Goal: Communication & Community: Ask a question

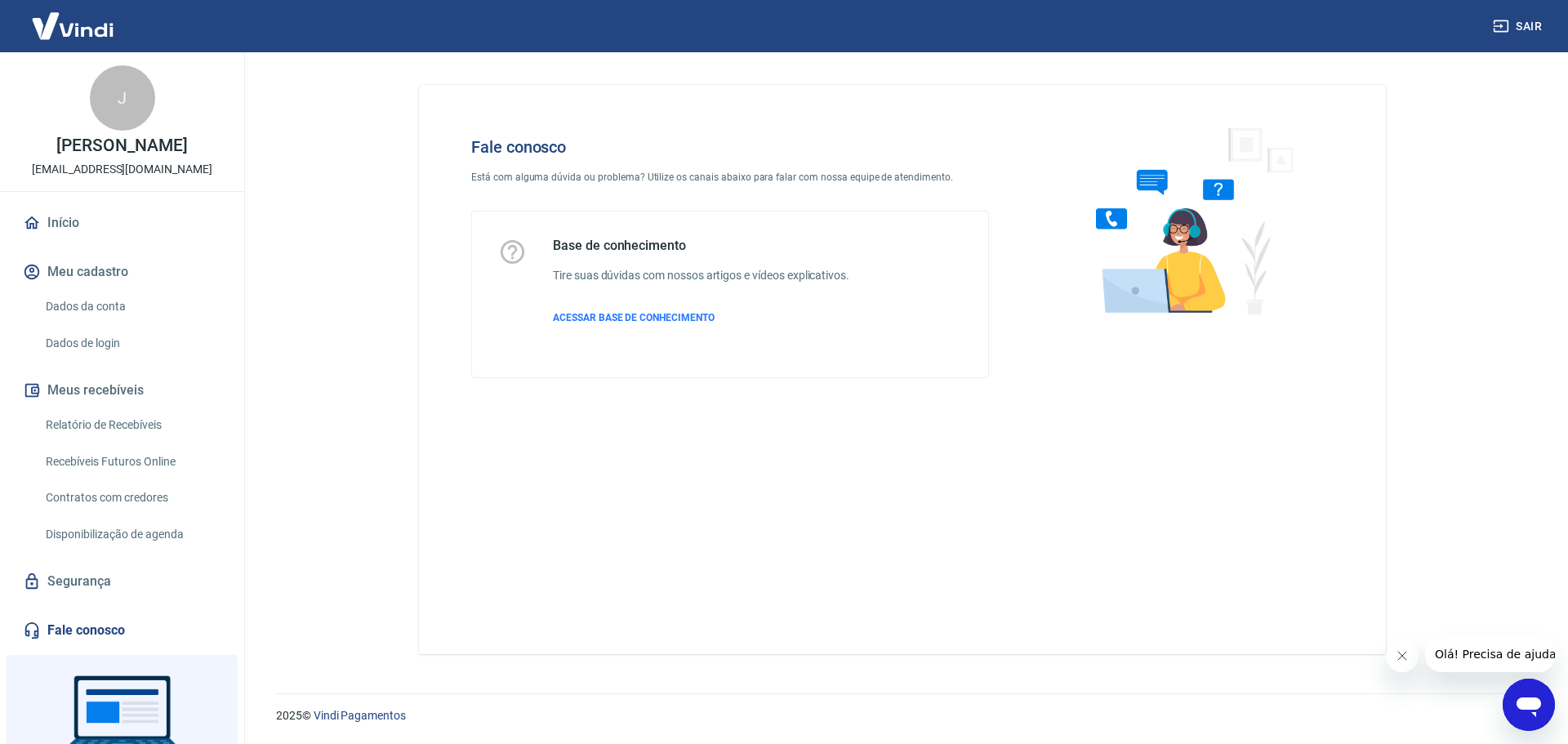
click at [96, 646] on link "Fale conosco" at bounding box center [123, 631] width 205 height 36
click at [1531, 703] on icon "Abrir janela de mensagens" at bounding box center [1528, 707] width 24 height 20
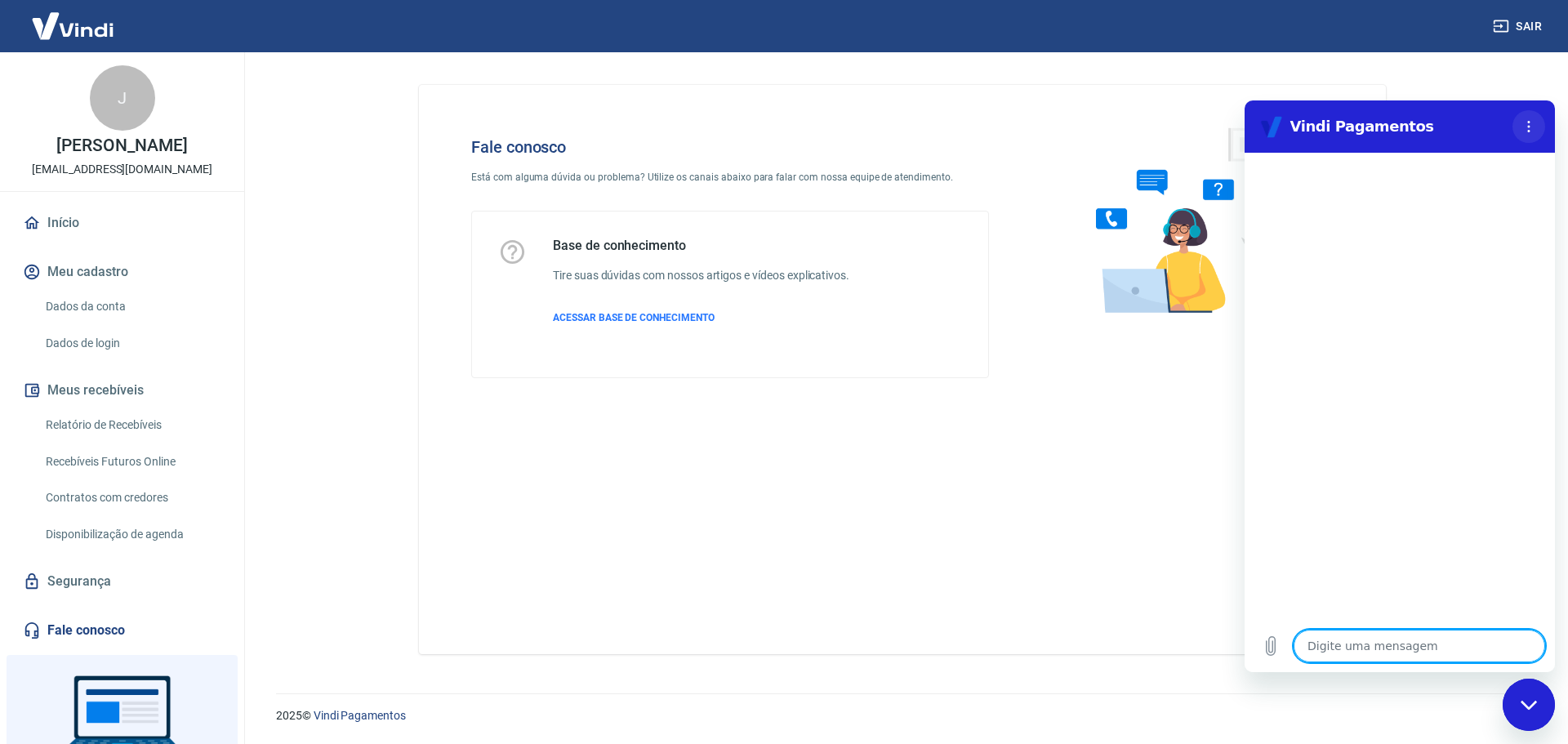
click at [1528, 117] on button "Menu de opções" at bounding box center [1529, 127] width 33 height 33
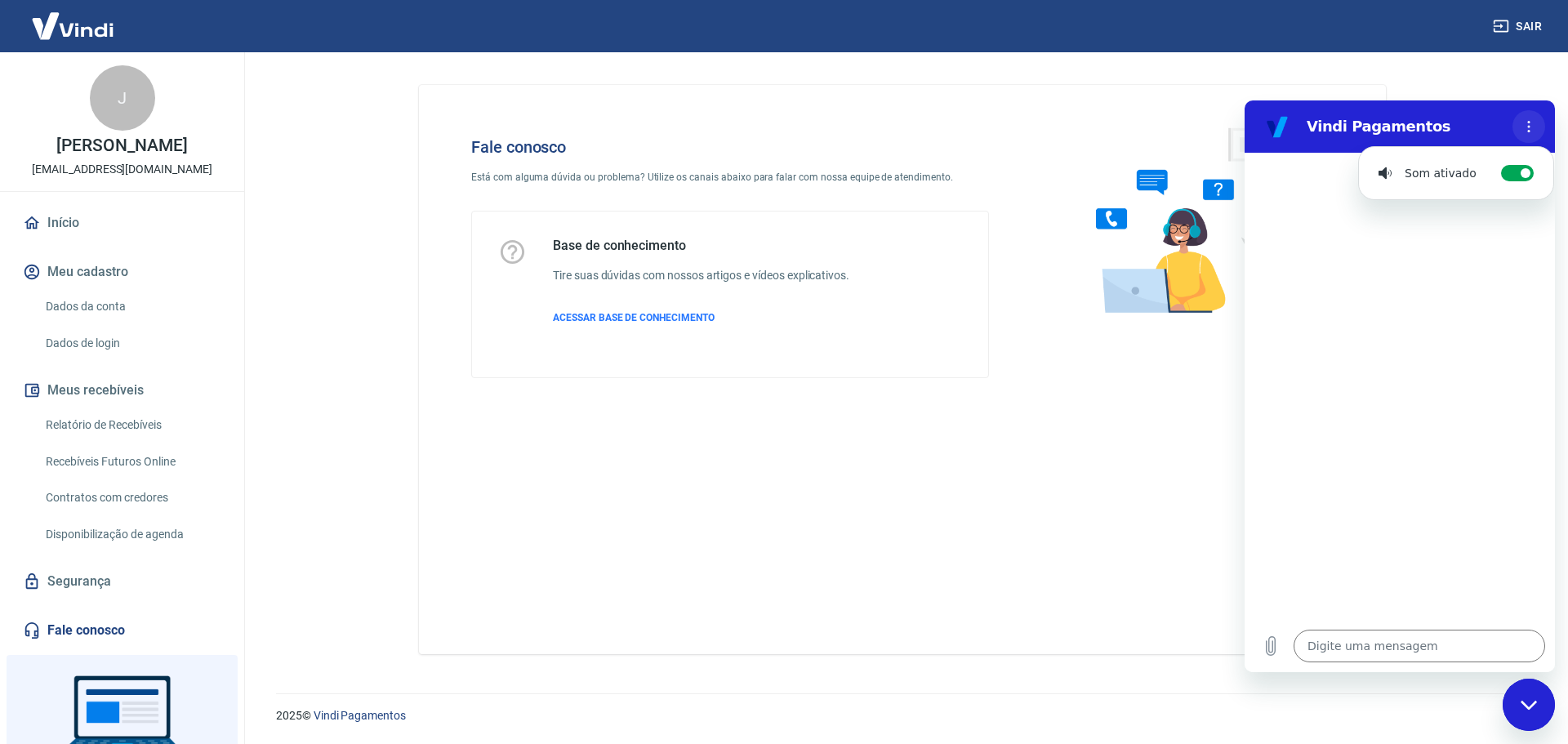
click at [1528, 117] on button "Menu de opções" at bounding box center [1529, 127] width 33 height 33
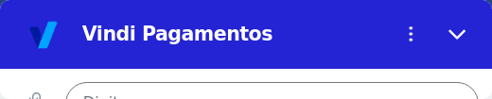
type textarea "x"
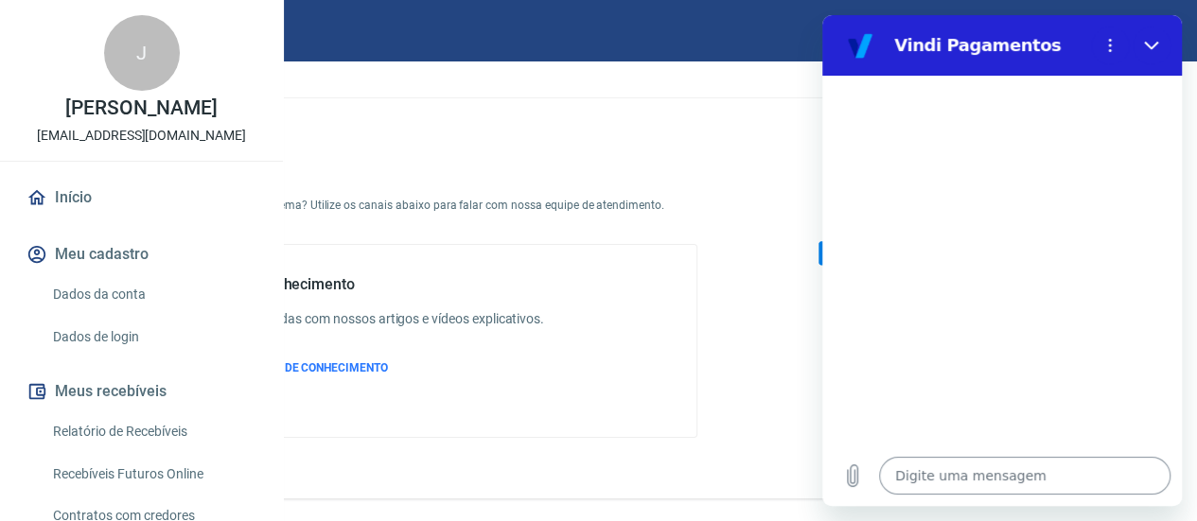
click at [926, 464] on textarea at bounding box center [1024, 476] width 291 height 38
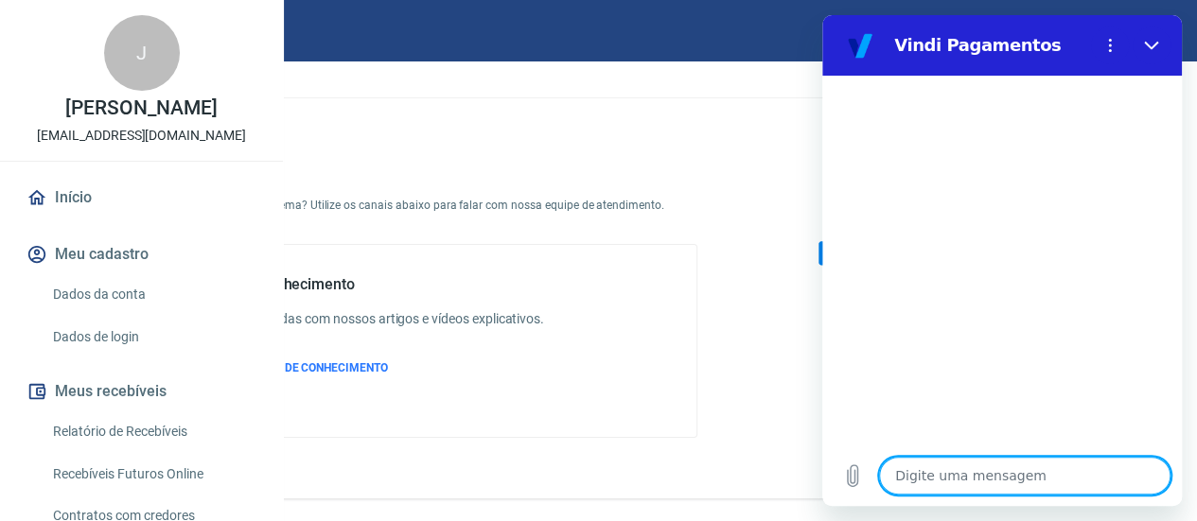
type textarea "b"
type textarea "x"
type textarea "bo"
type textarea "x"
type textarea "boa"
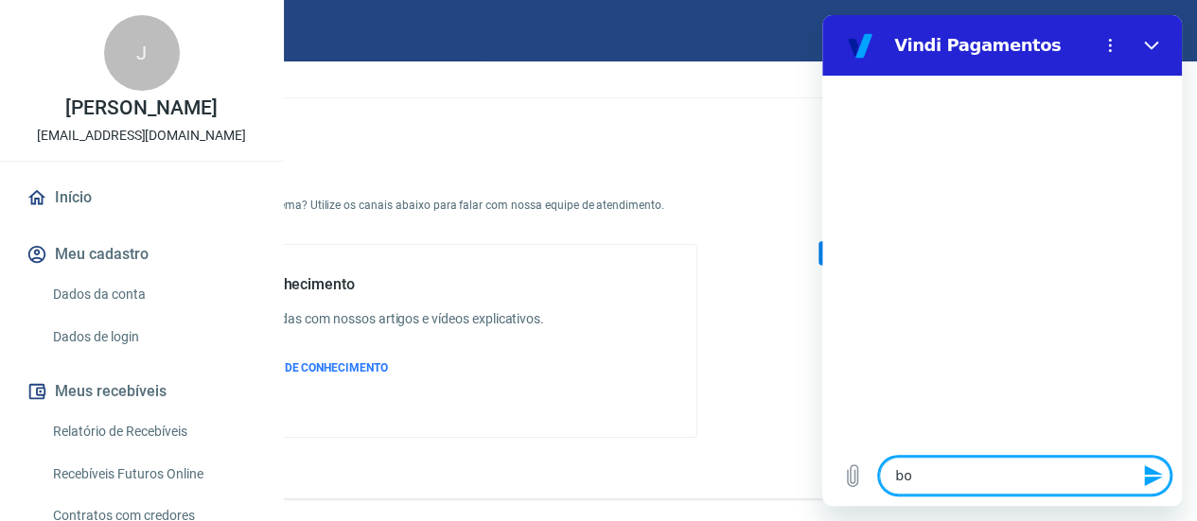
type textarea "x"
type textarea "boa"
type textarea "x"
type textarea "boa t"
type textarea "x"
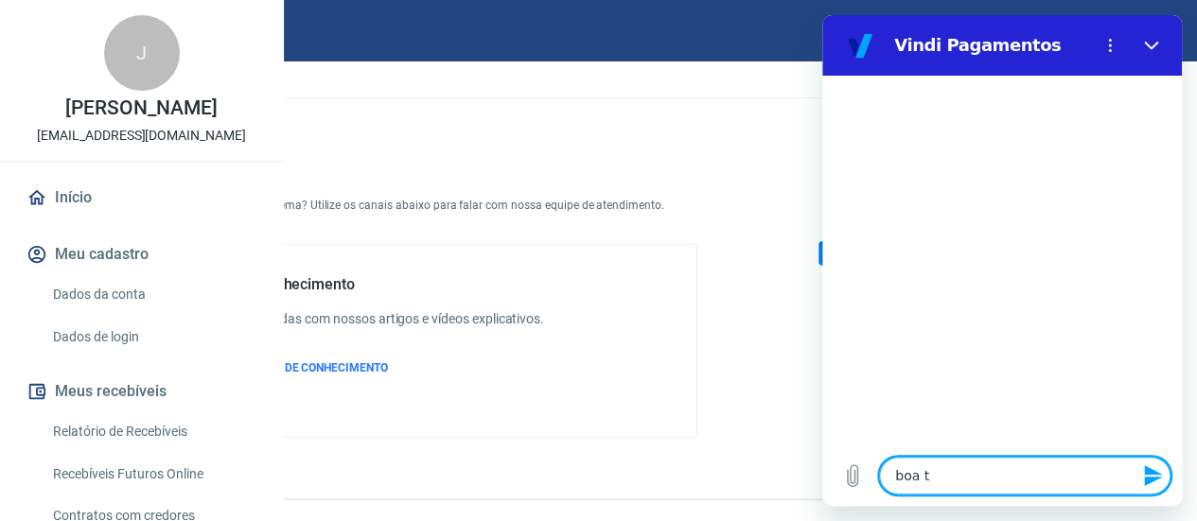
type textarea "boa ta"
type textarea "x"
type textarea "boa tar"
type textarea "x"
type textarea "boa tard"
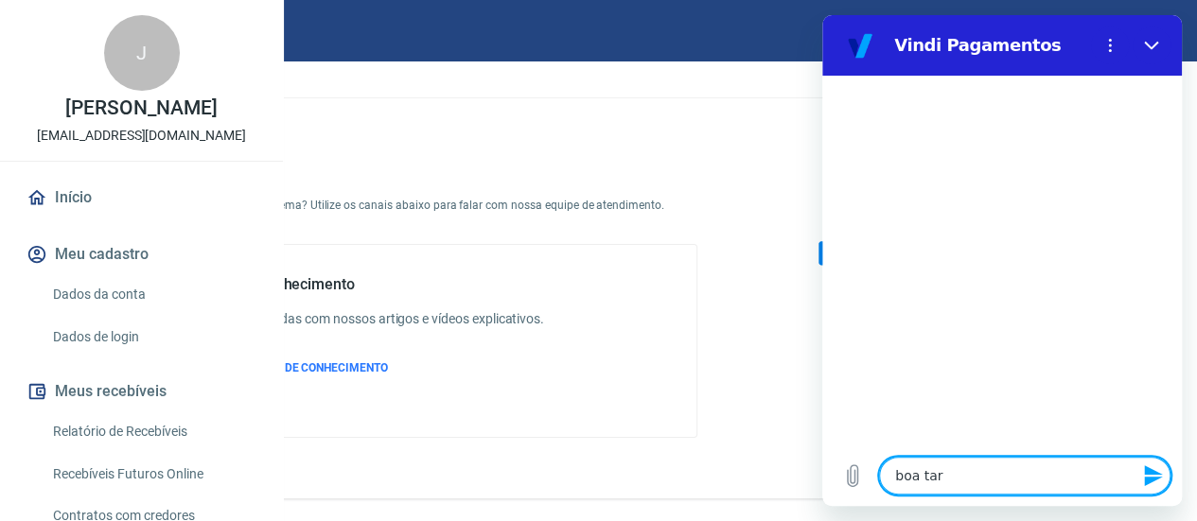
type textarea "x"
type textarea "boa tarde"
type textarea "x"
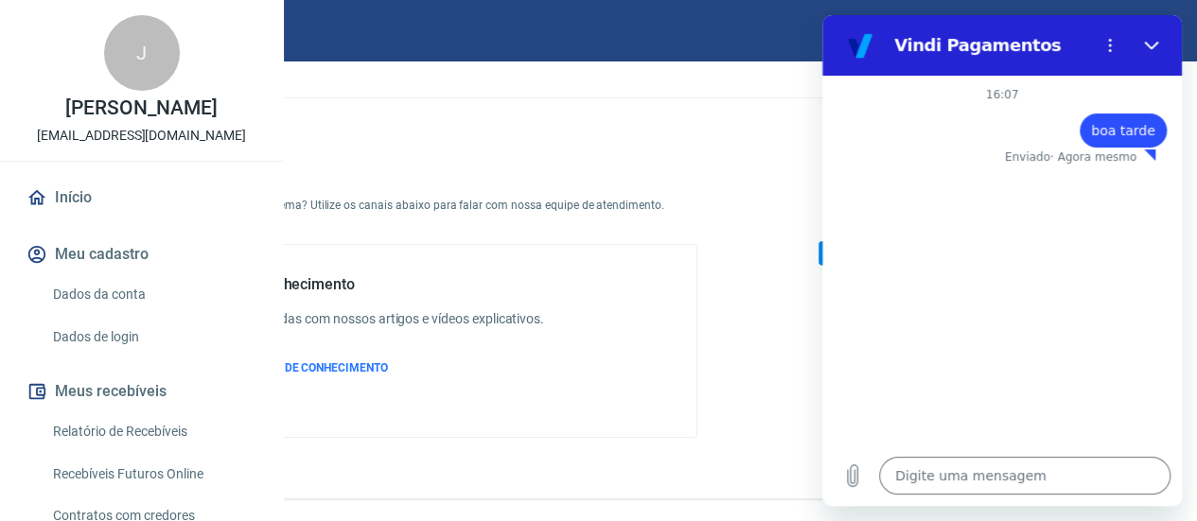
type textarea "x"
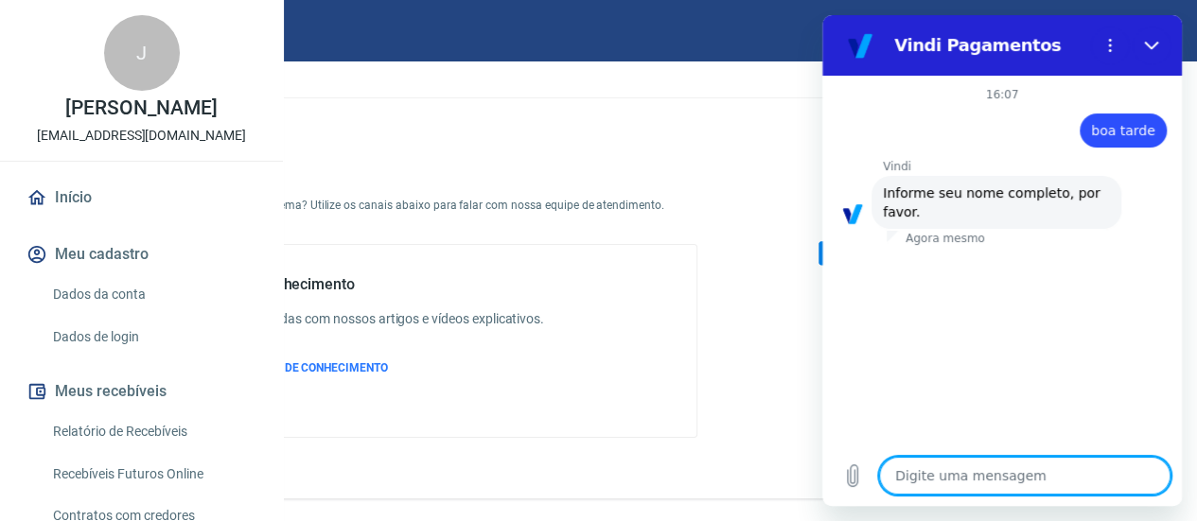
click at [978, 483] on textarea at bounding box center [1024, 476] width 291 height 38
type textarea "j"
type textarea "x"
type textarea "je"
type textarea "x"
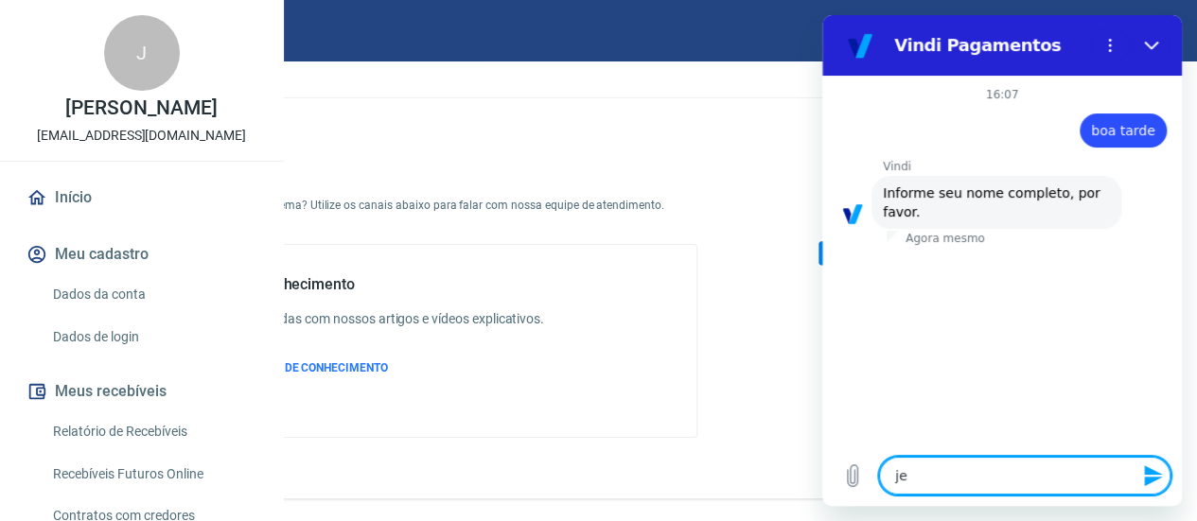
type textarea "jes"
type textarea "x"
type textarea "[PERSON_NAME]"
type textarea "x"
type textarea "jessi"
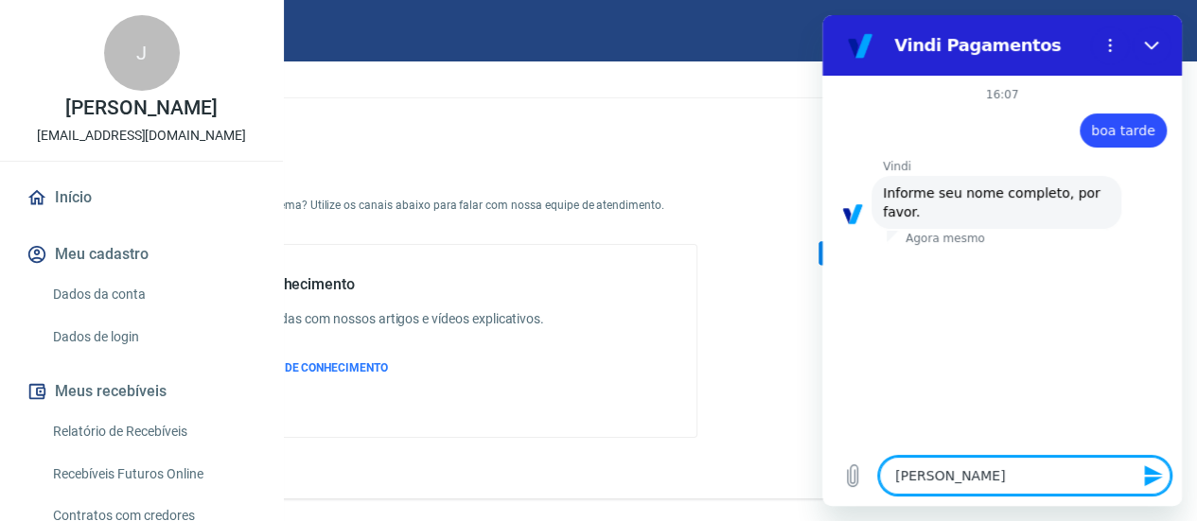
type textarea "x"
type textarea "jessic"
type textarea "x"
type textarea "[PERSON_NAME]"
type textarea "x"
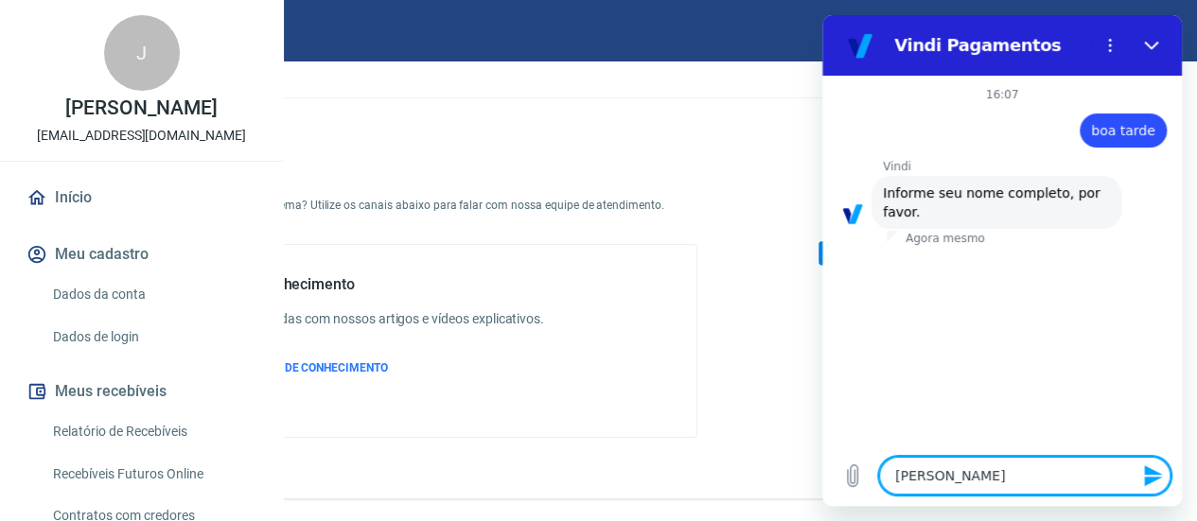
type textarea "[PERSON_NAME]"
type textarea "x"
type textarea "[PERSON_NAME]"
type textarea "x"
type textarea "[PERSON_NAME]"
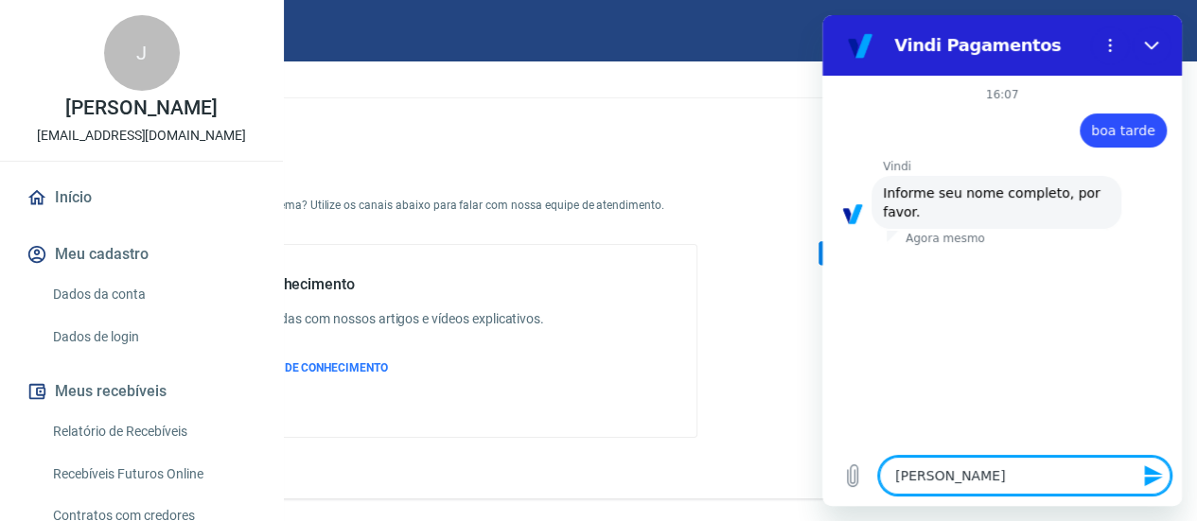
type textarea "x"
type textarea "[PERSON_NAME]"
type textarea "x"
type textarea "[PERSON_NAME]"
type textarea "x"
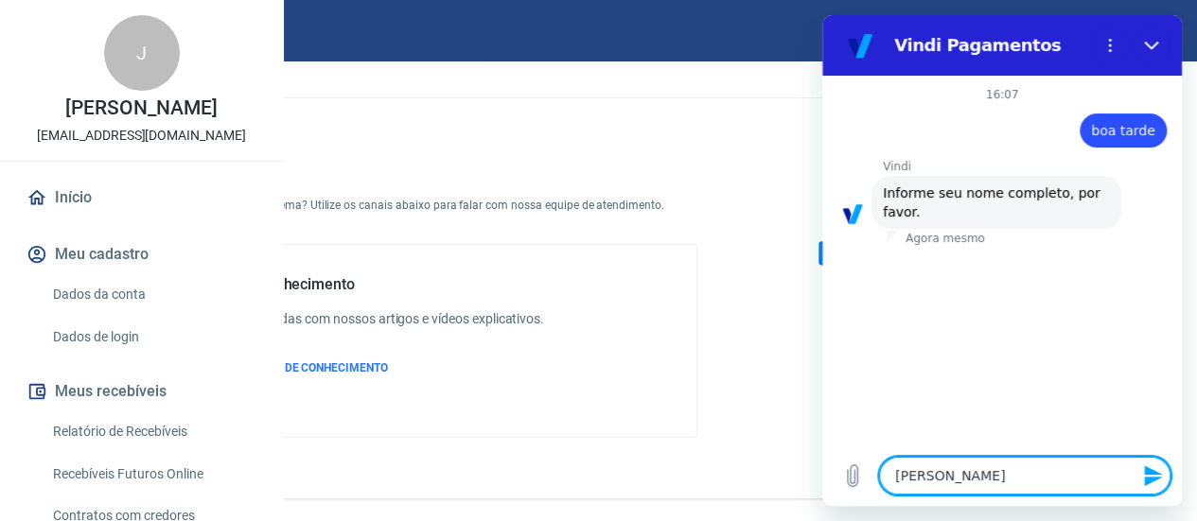
type textarea "[PERSON_NAME]"
type textarea "x"
type textarea "[PERSON_NAME]"
type textarea "x"
type textarea "[PERSON_NAME]"
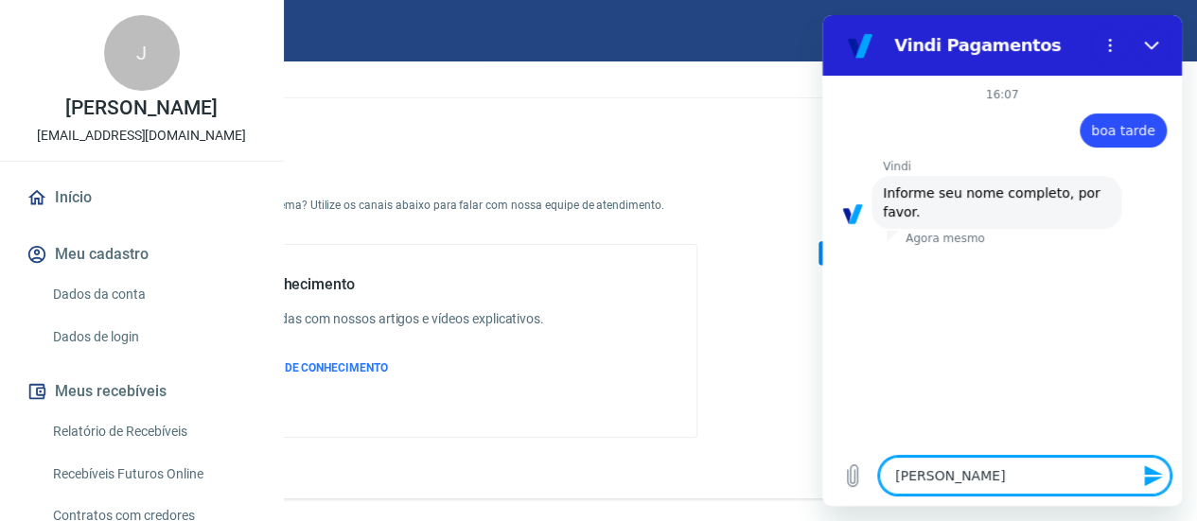
type textarea "x"
type textarea "[PERSON_NAME]"
type textarea "x"
type textarea "[PERSON_NAME]"
type textarea "x"
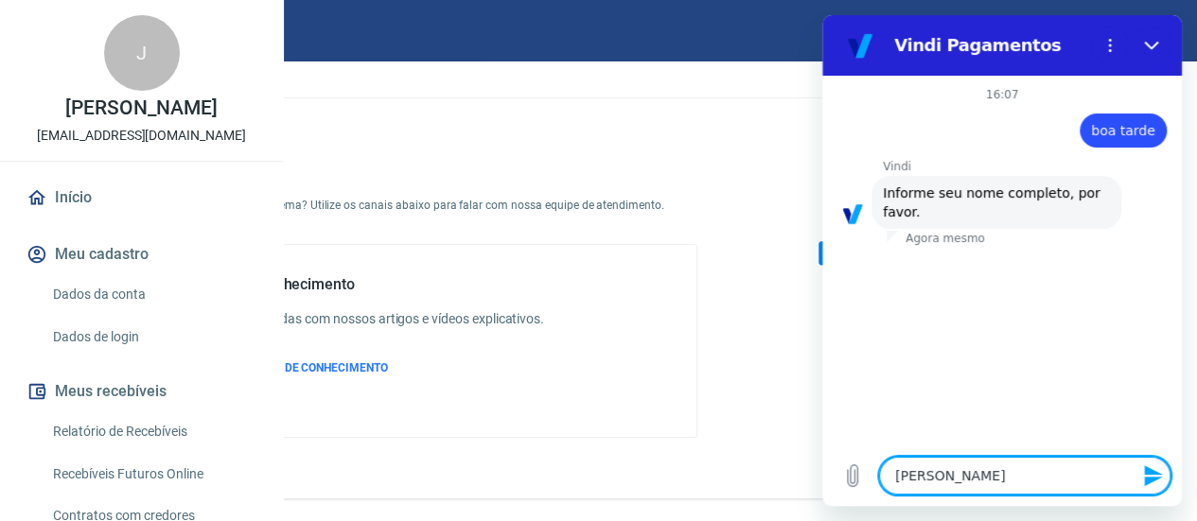
type textarea "[PERSON_NAME]"
type textarea "x"
type textarea "[PERSON_NAME]"
type textarea "x"
type textarea "[PERSON_NAME]"
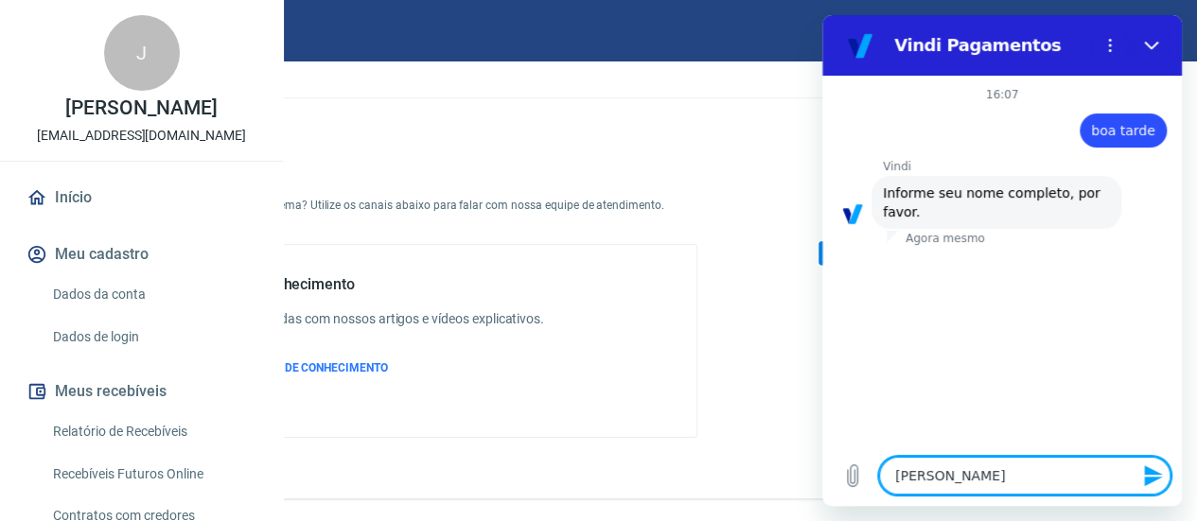
type textarea "x"
type textarea "[PERSON_NAME]"
type textarea "x"
type textarea "[PERSON_NAME]"
type textarea "x"
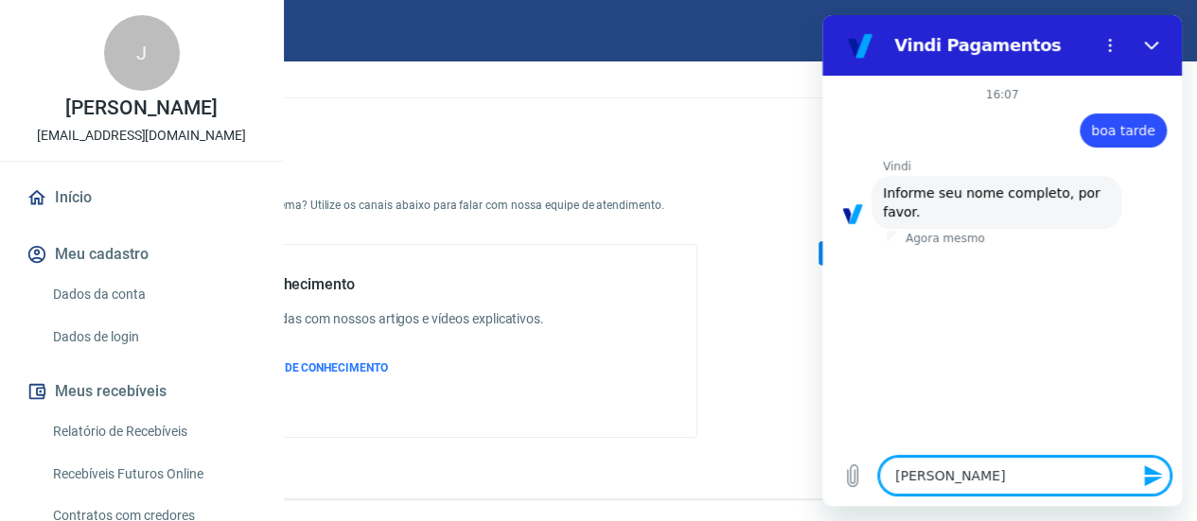
type textarea "[PERSON_NAME]"
type textarea "x"
type textarea "[PERSON_NAME]"
type textarea "x"
type textarea "[PERSON_NAME]"
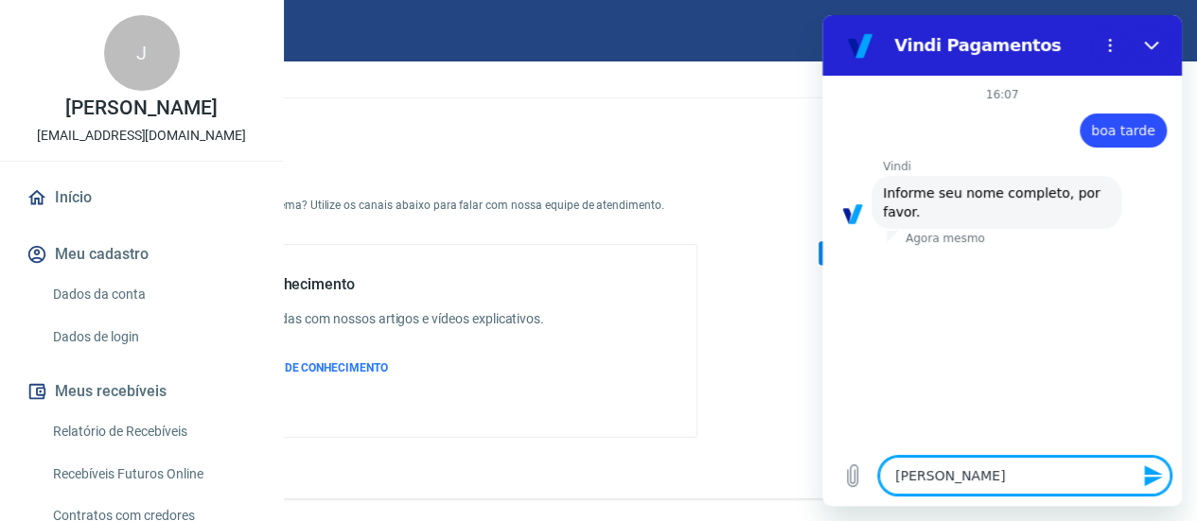
type textarea "x"
type textarea "[PERSON_NAME]"
type textarea "x"
type textarea "[PERSON_NAME]"
type textarea "x"
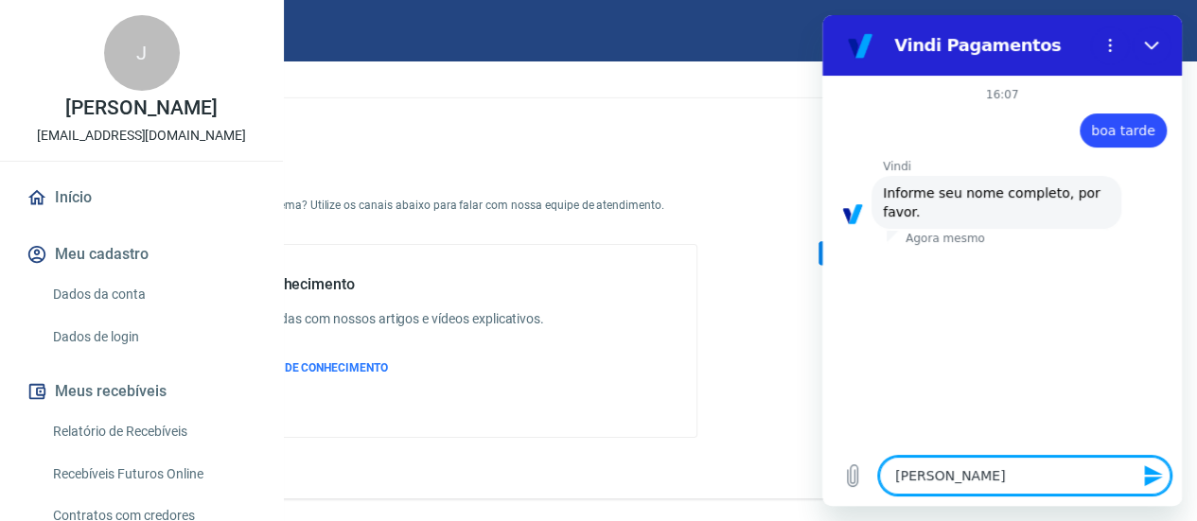
type textarea "[PERSON_NAME]"
type textarea "x"
type textarea "[PERSON_NAME]"
type textarea "x"
type textarea "[PERSON_NAME]"
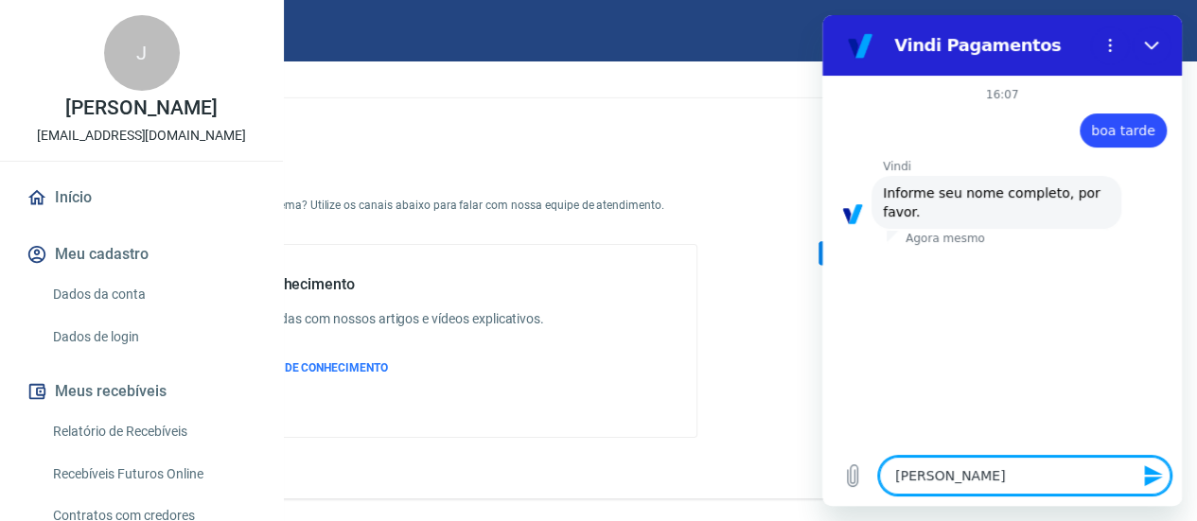
type textarea "x"
type textarea "[PERSON_NAME]"
type textarea "x"
type textarea "[PERSON_NAME]"
type textarea "x"
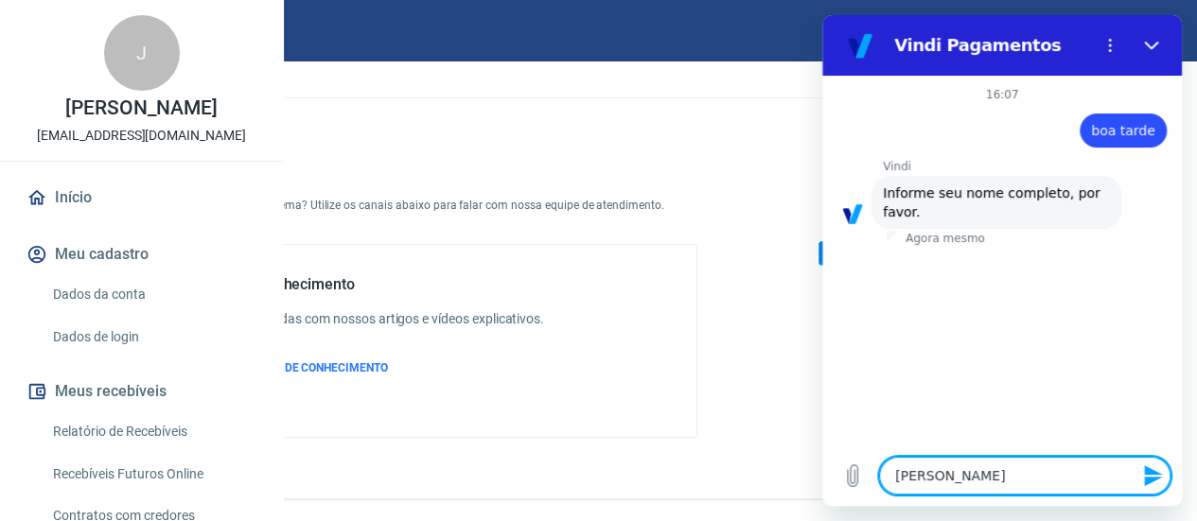
type textarea "[PERSON_NAME]"
type textarea "x"
type textarea "[PERSON_NAME]"
type textarea "x"
type textarea "[PERSON_NAME]"
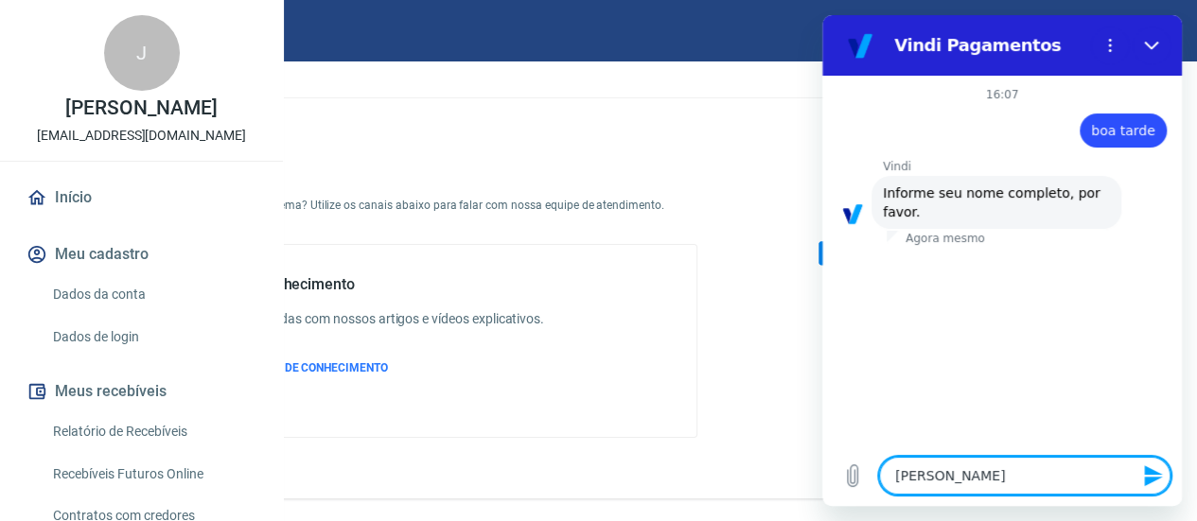
type textarea "x"
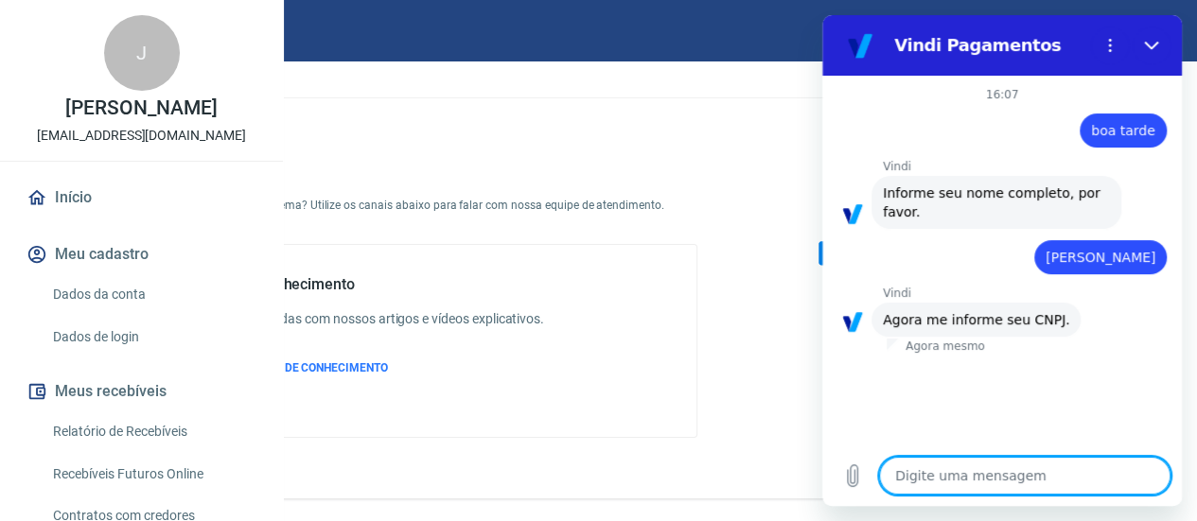
type textarea "x"
click at [956, 455] on div "Digite uma mensagem x" at bounding box center [1002, 476] width 360 height 61
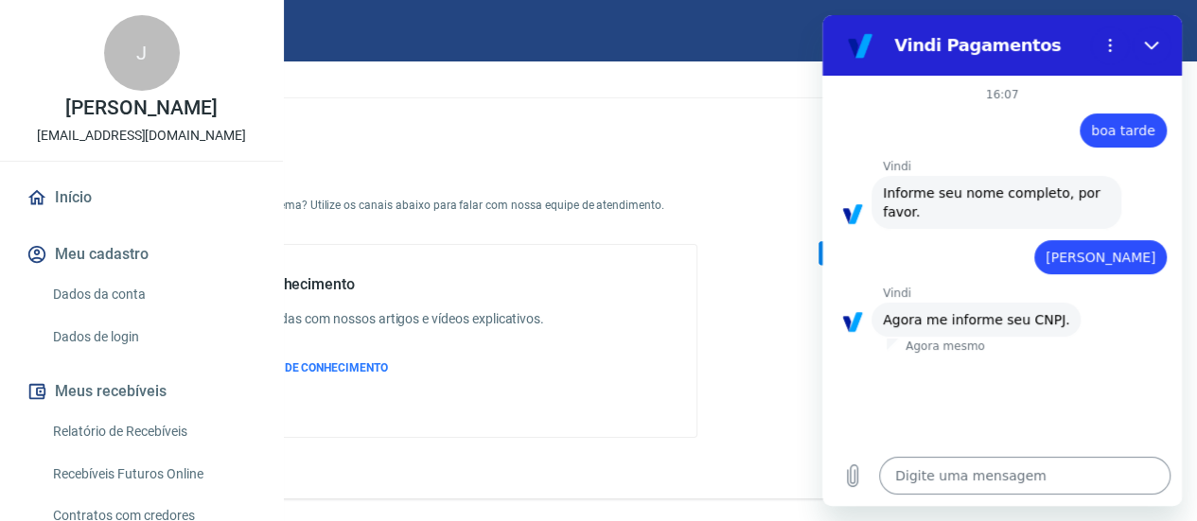
drag, startPoint x: 967, startPoint y: 458, endPoint x: 983, endPoint y: 476, distance: 24.1
click at [969, 458] on textarea at bounding box center [1024, 476] width 291 height 38
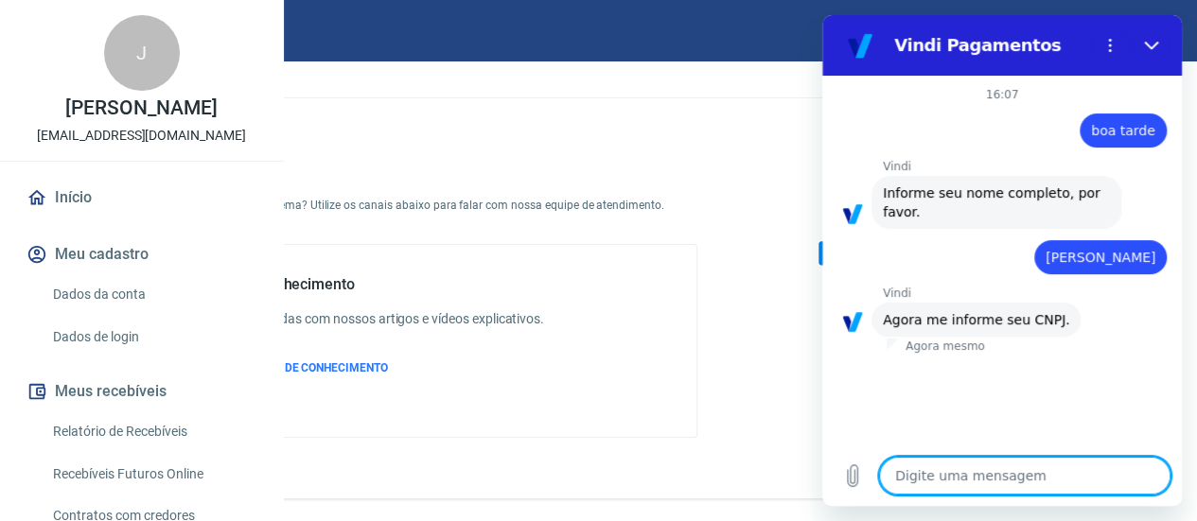
type textarea "3"
type textarea "x"
type textarea "32"
type textarea "x"
type textarea "326"
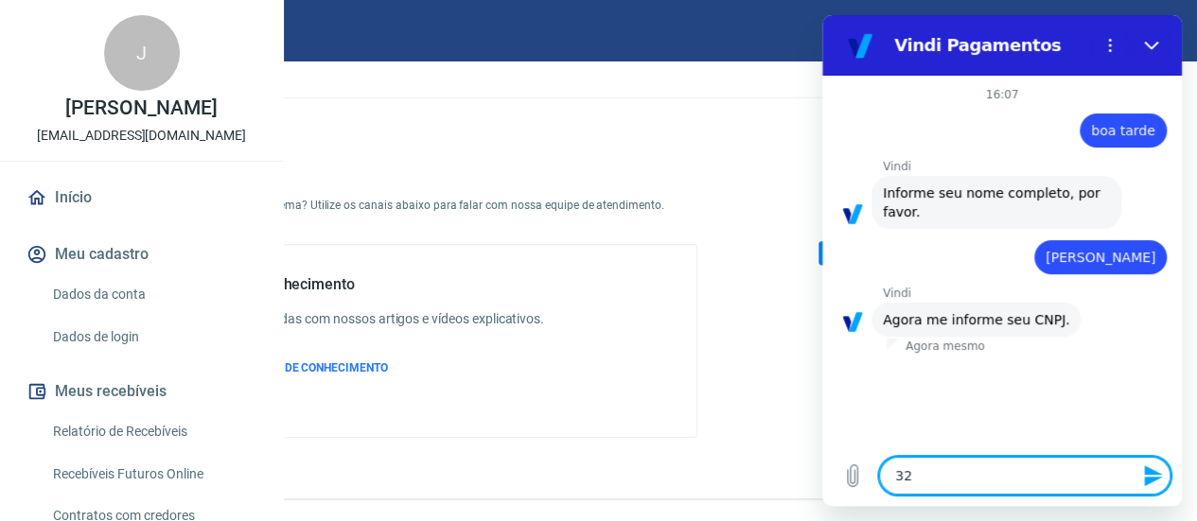
type textarea "x"
type textarea "3260"
type textarea "x"
type textarea "32608"
type textarea "x"
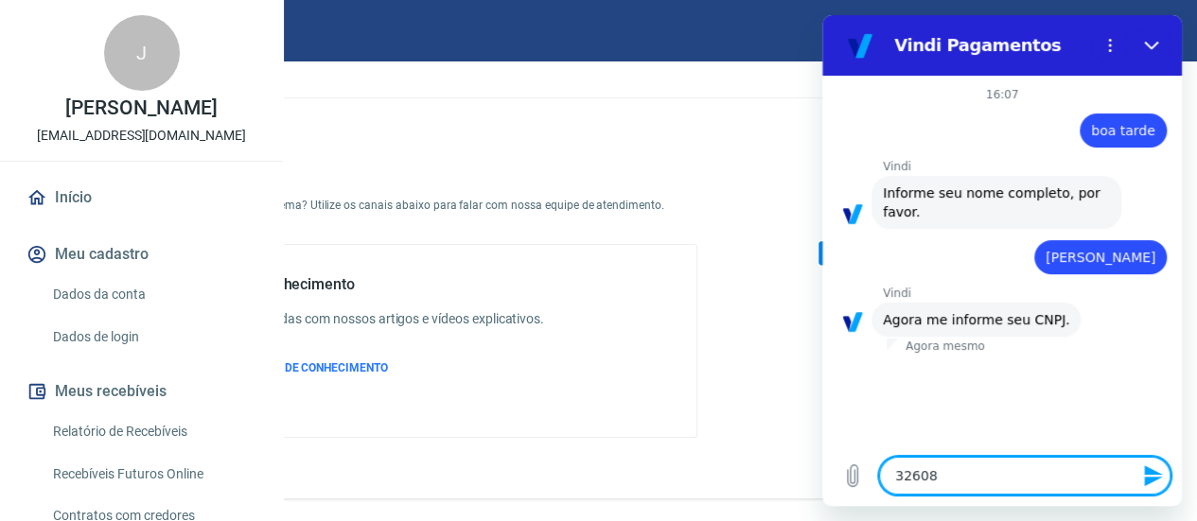
type textarea "326084"
type textarea "x"
type textarea "3260842"
type textarea "x"
type textarea "32608426"
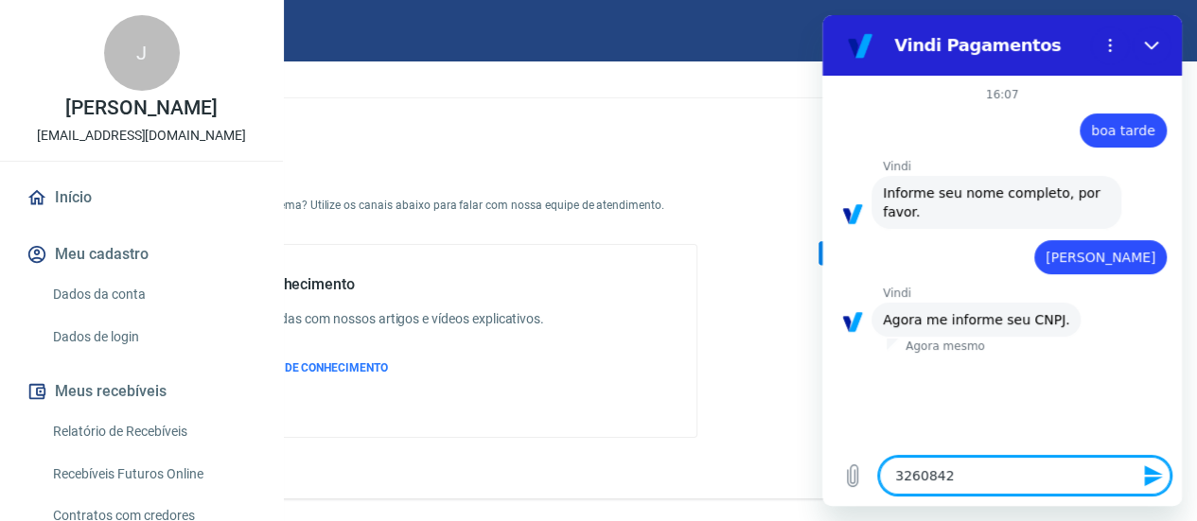
type textarea "x"
type textarea "326084260"
type textarea "x"
type textarea "3260842600"
type textarea "x"
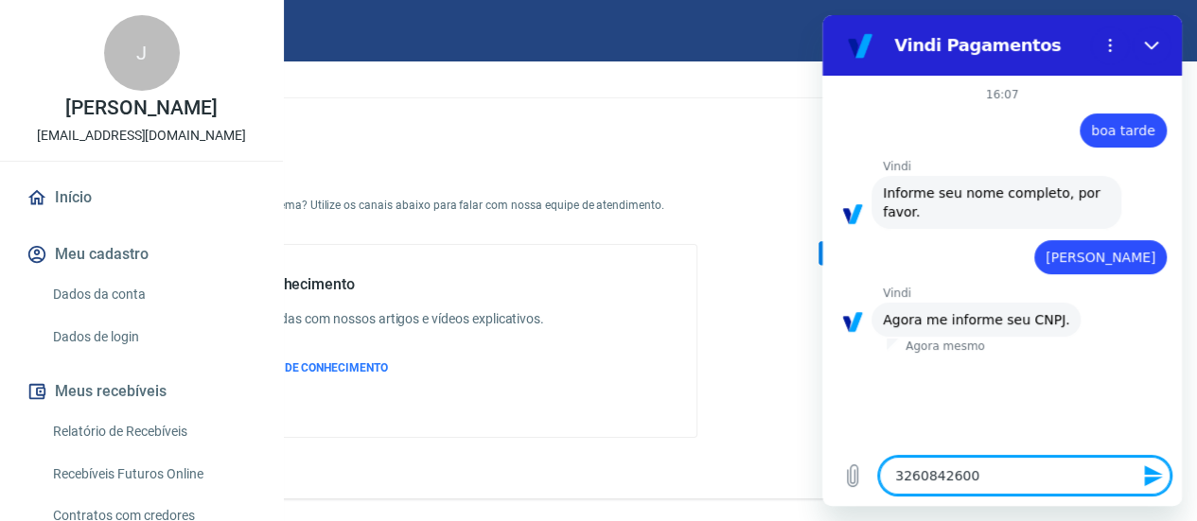
type textarea "32608426000"
type textarea "x"
type textarea "326084260001"
type textarea "x"
type textarea "3260842600011"
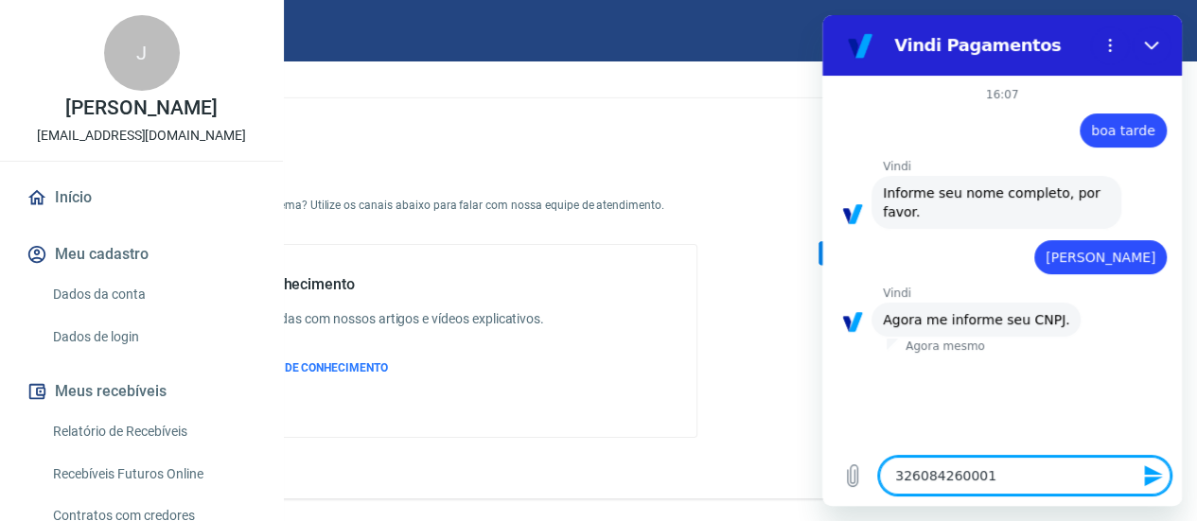
type textarea "x"
type textarea "32608426000119"
type textarea "x"
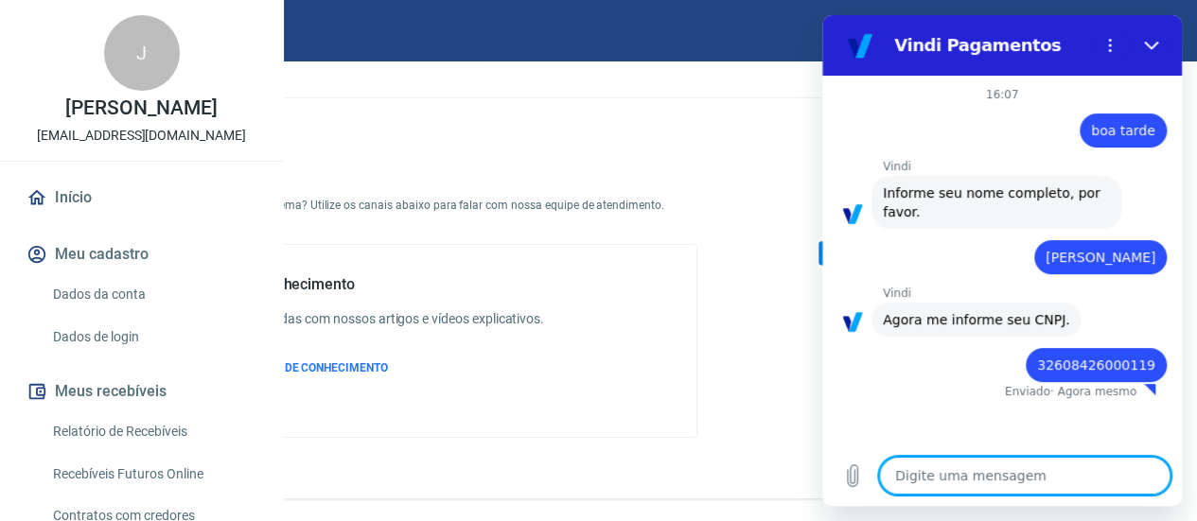
type textarea "x"
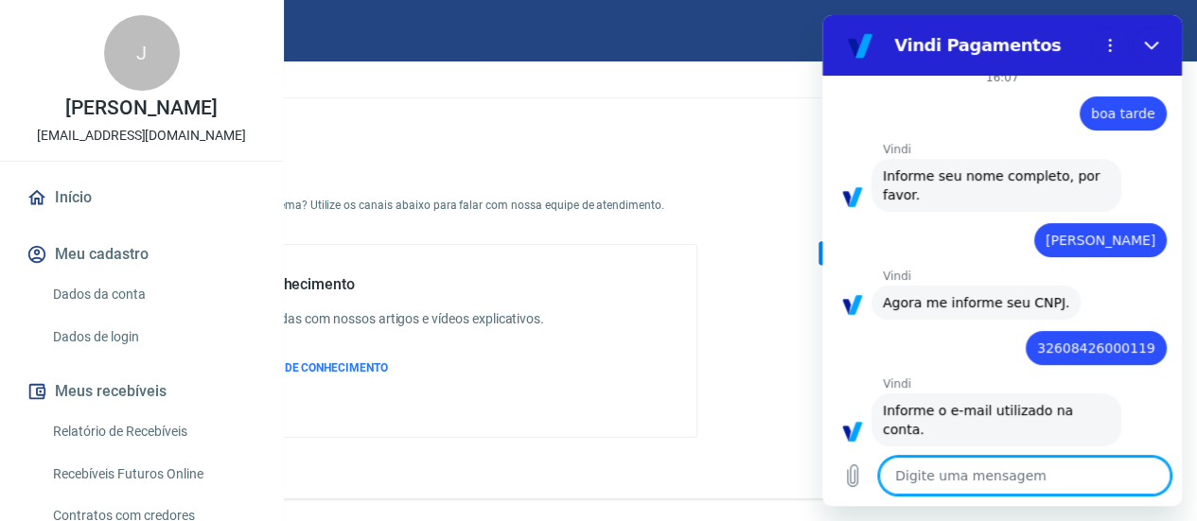
scroll to position [21, 0]
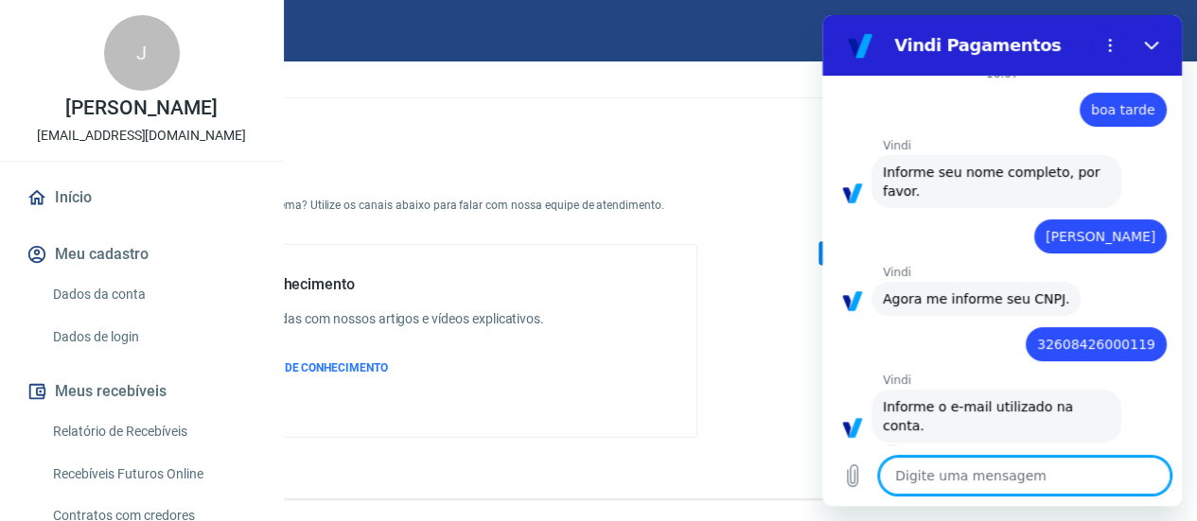
click at [1050, 473] on textarea at bounding box center [1024, 476] width 291 height 38
type textarea "j"
type textarea "x"
type textarea "je"
type textarea "x"
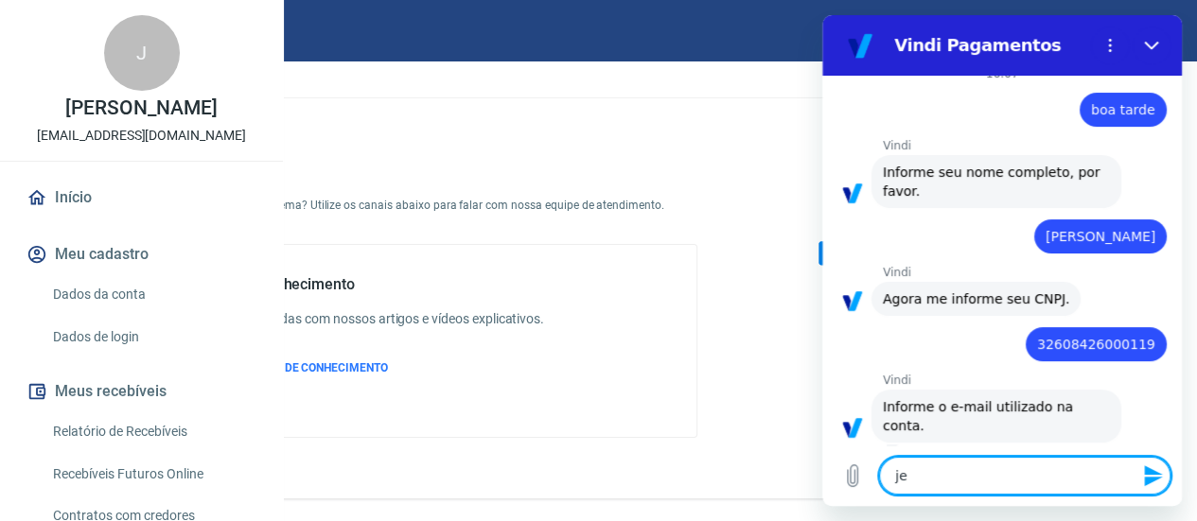
type textarea "jee"
type textarea "x"
type textarea "jeeh"
type textarea "x"
type textarea "jeeh_"
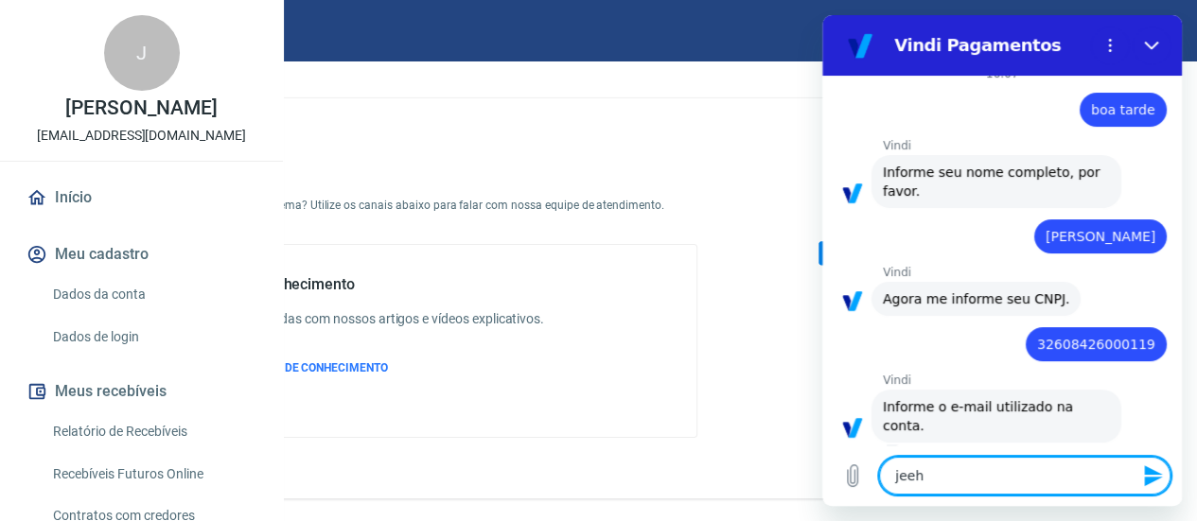
type textarea "x"
type textarea "jeeh_)"
type textarea "x"
type textarea "jeeh_"
type textarea "x"
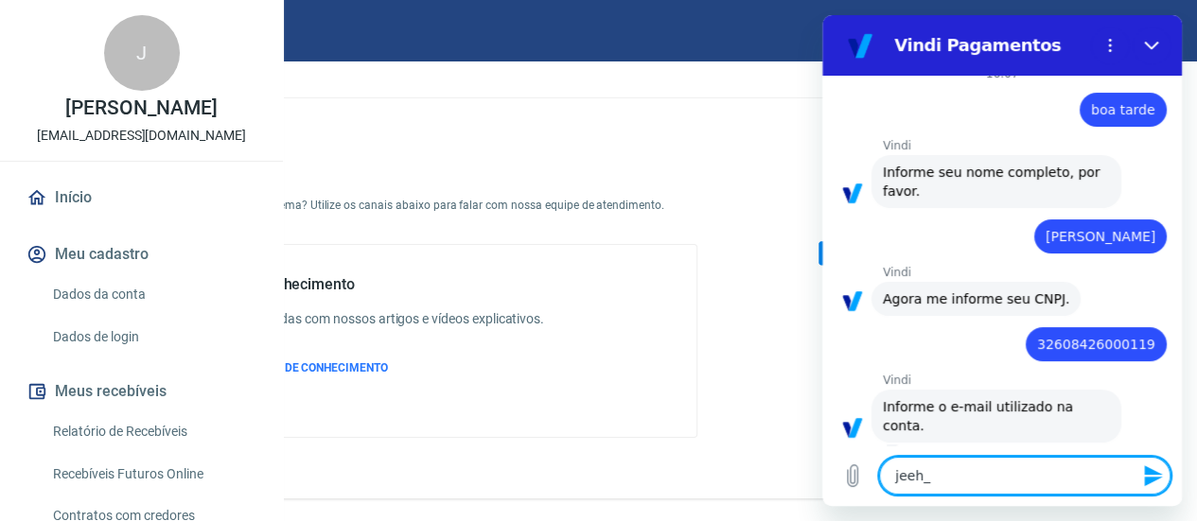
type textarea "jeeh_g"
type textarea "x"
type textarea "jeeh_go"
type textarea "x"
type textarea "jeeh_gon"
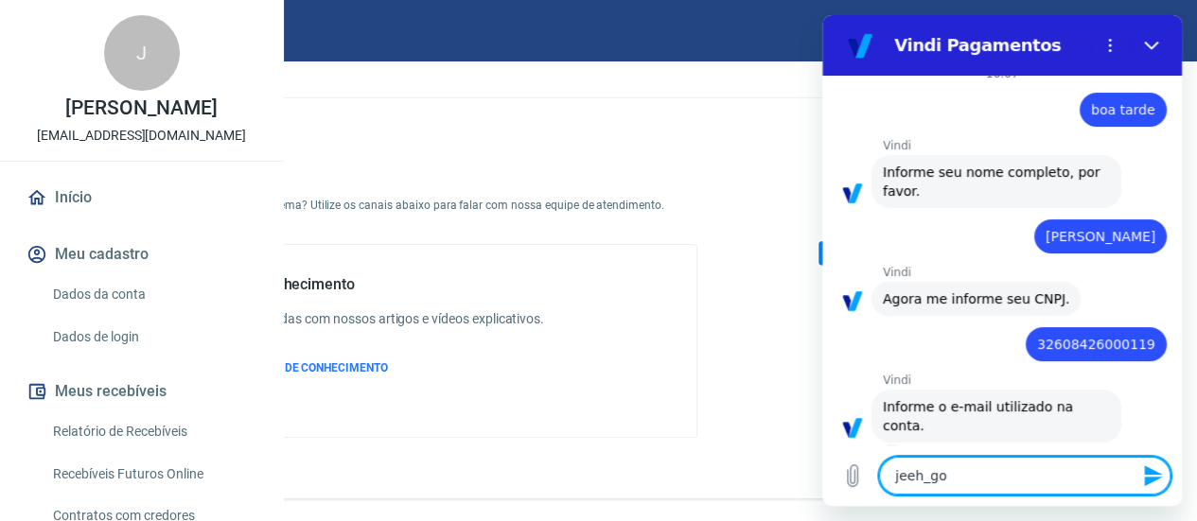
type textarea "x"
type textarea "jeeh_gonc"
type textarea "x"
type textarea "jeeh_gonca"
type textarea "x"
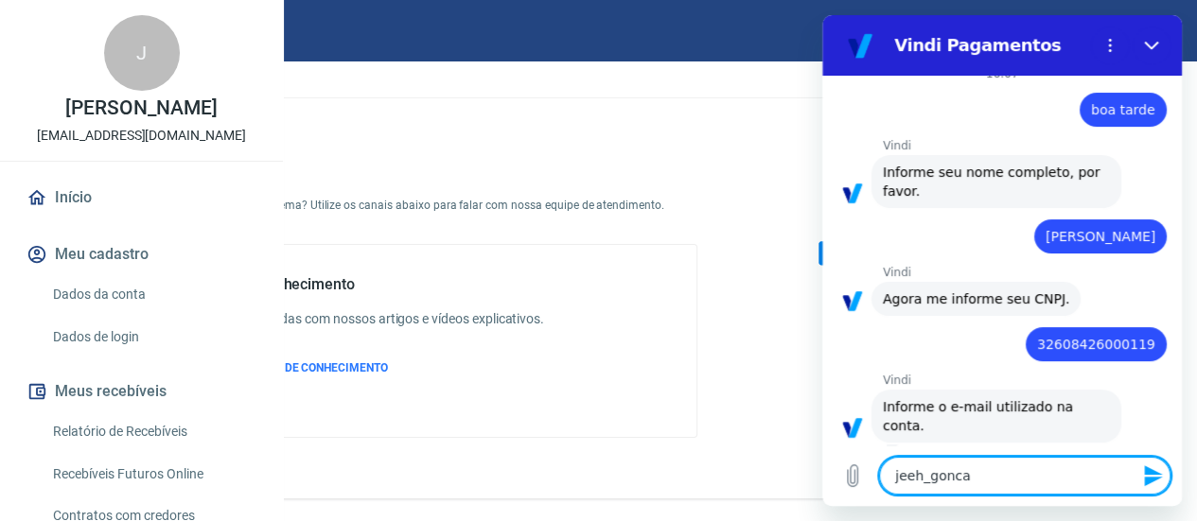
type textarea "jeeh_goncal"
type textarea "x"
type textarea "jeeh_goncalv"
type textarea "x"
type textarea "jeeh_goncalve"
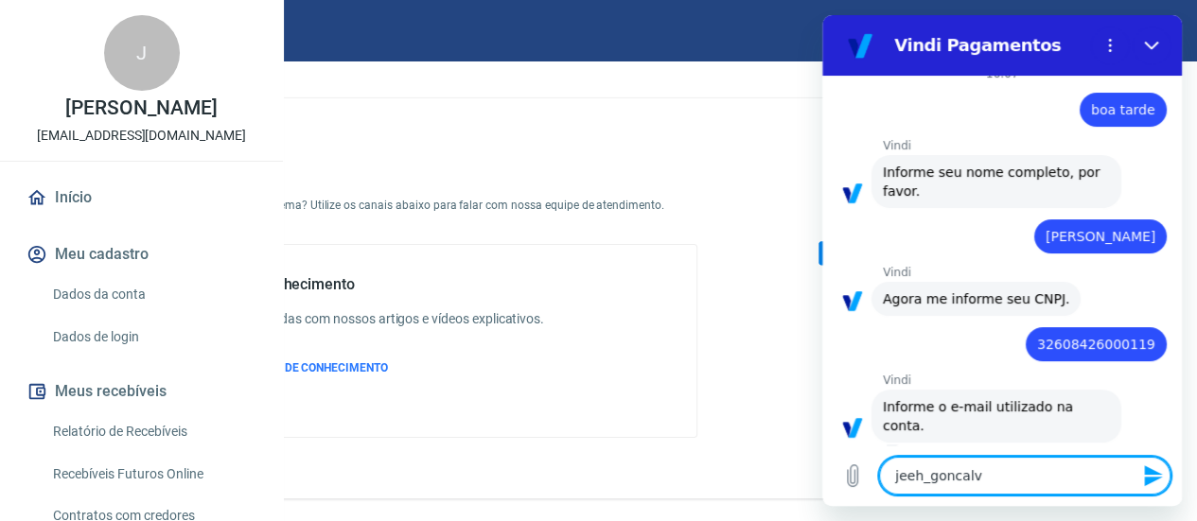
type textarea "x"
type textarea "jeeh_goncalves"
type textarea "x"
type textarea "jeeh_goncalves@"
type textarea "x"
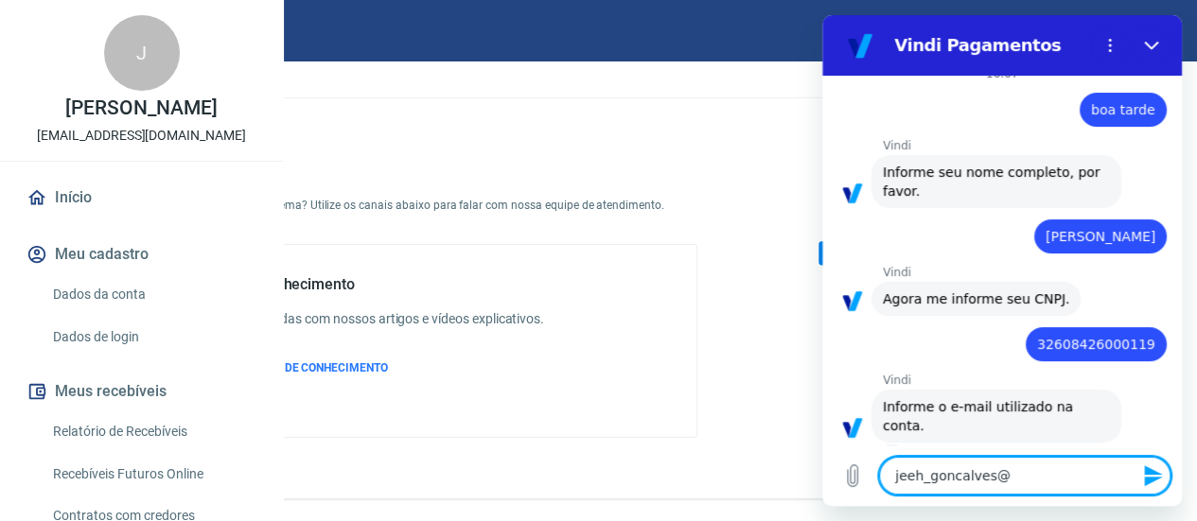
type textarea "jeeh_goncalves@h"
type textarea "x"
type textarea "jeeh_goncalves@ho"
type textarea "x"
type textarea "jeeh_goncalves@hoy"
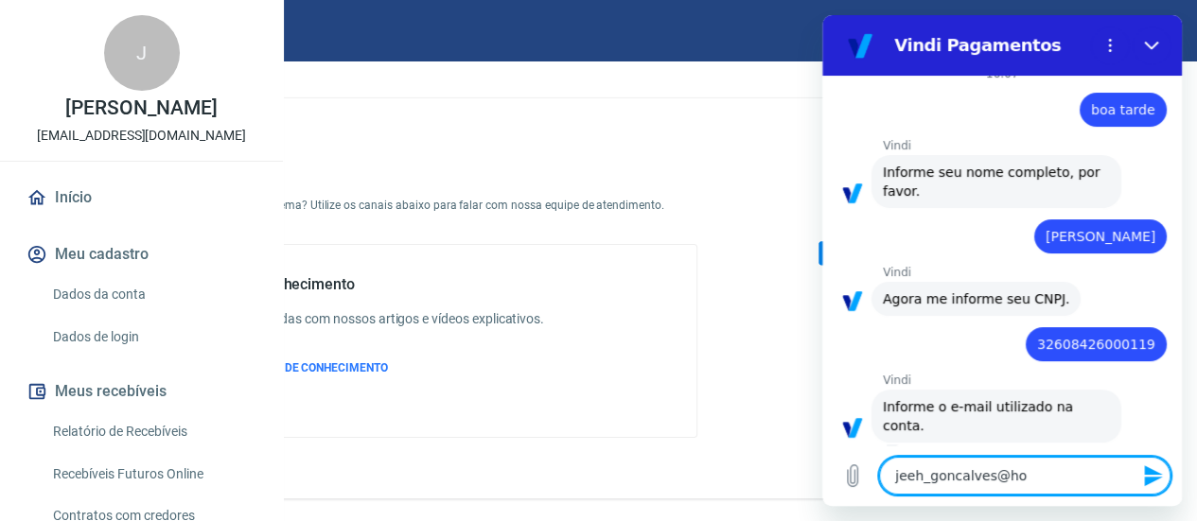
type textarea "x"
type textarea "jeeh_goncalves@hoym"
type textarea "x"
type textarea "jeeh_goncalves@hoyma"
type textarea "x"
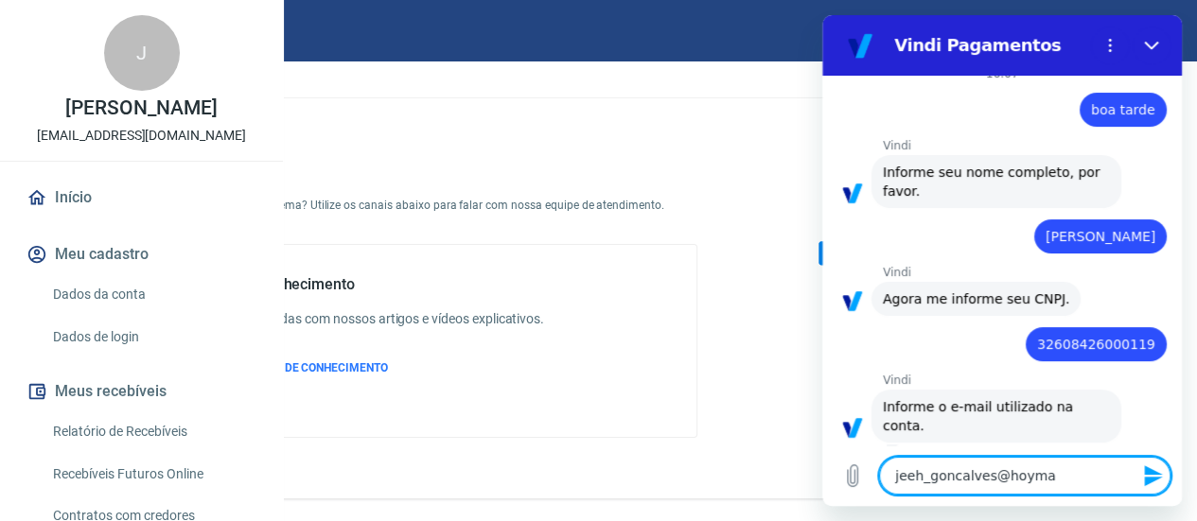
type textarea "jeeh_goncalves@hoymai"
type textarea "x"
type textarea "jeeh_goncalves@hoymail"
type textarea "x"
type textarea "jeeh_goncalves@hoymail."
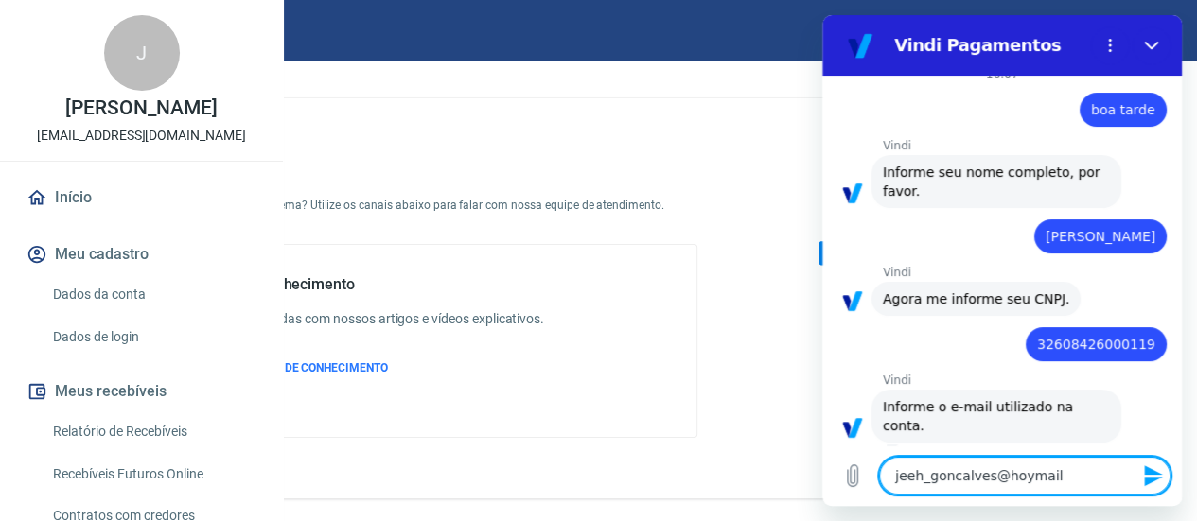
type textarea "x"
type textarea "jeeh_goncalves@hoymail.c"
type textarea "x"
type textarea "[EMAIL_ADDRESS][DOMAIN_NAME]"
type textarea "x"
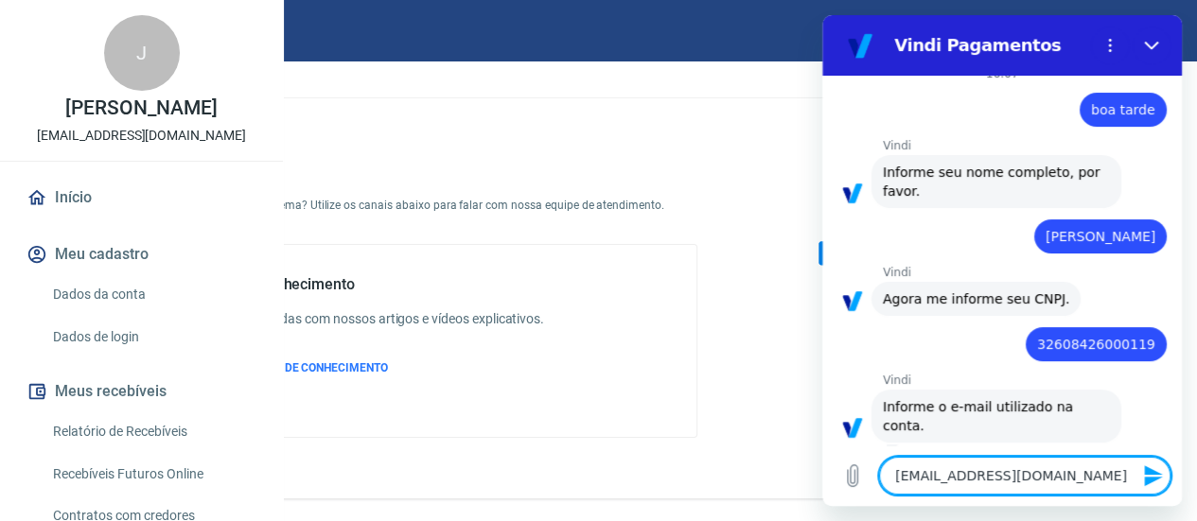
type textarea "[EMAIL_ADDRESS][DOMAIN_NAME]"
type textarea "x"
click at [1015, 484] on textarea "[EMAIL_ADDRESS][DOMAIN_NAME]" at bounding box center [1024, 476] width 291 height 38
type textarea "[EMAIL_ADDRESS][DOMAIN_NAME]"
type textarea "x"
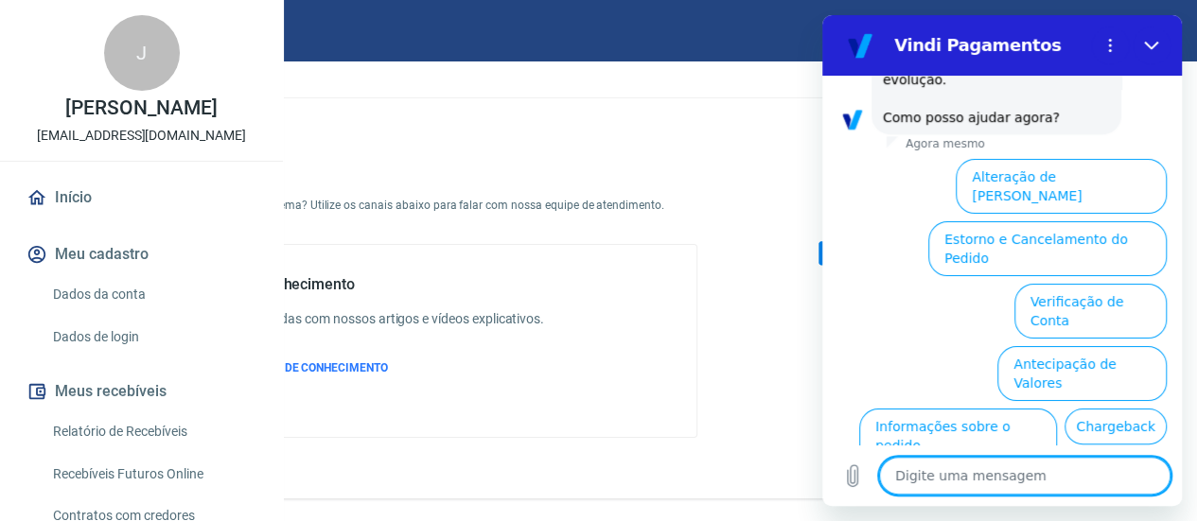
scroll to position [988, 0]
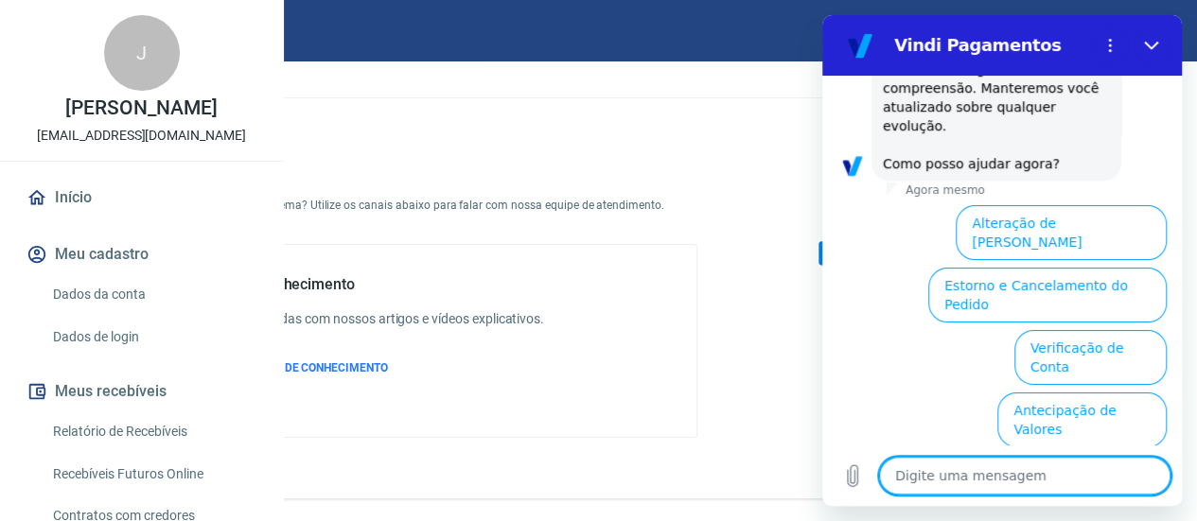
click at [964, 455] on button "Informações sobre o pedido" at bounding box center [958, 482] width 198 height 55
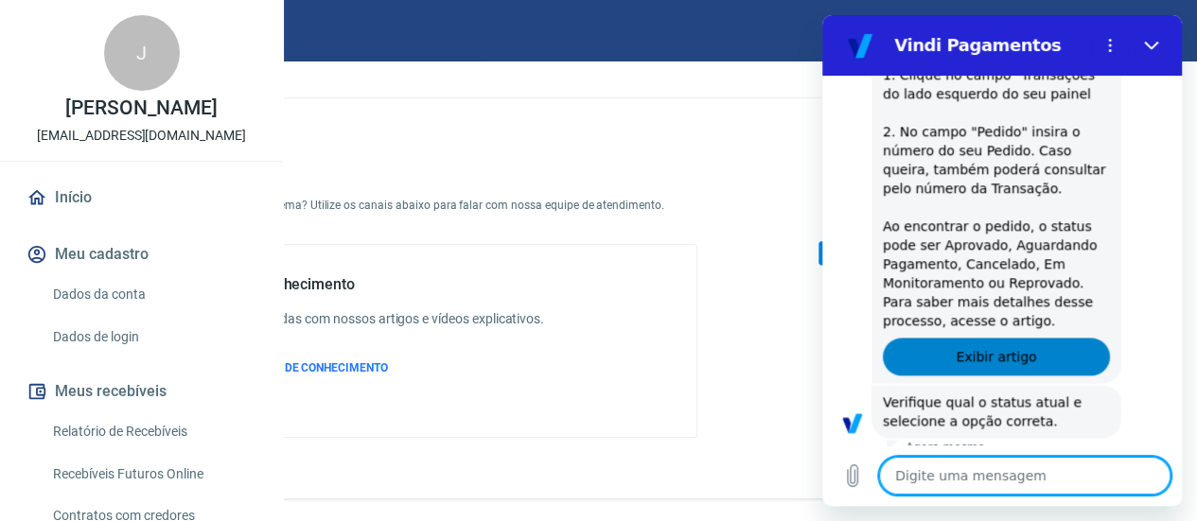
scroll to position [1317, 0]
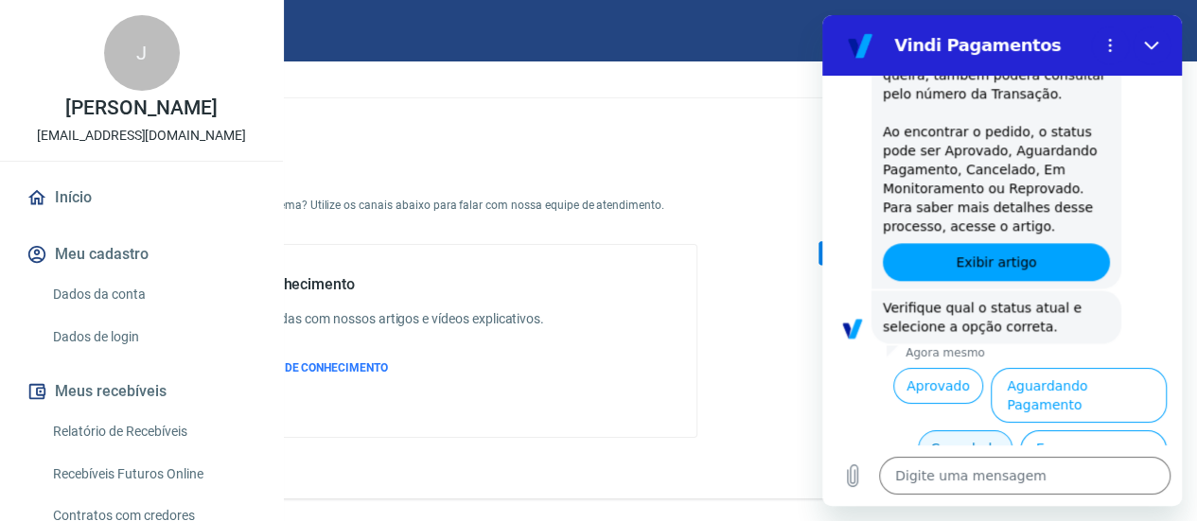
click at [966, 431] on button "Cancelado" at bounding box center [965, 449] width 94 height 36
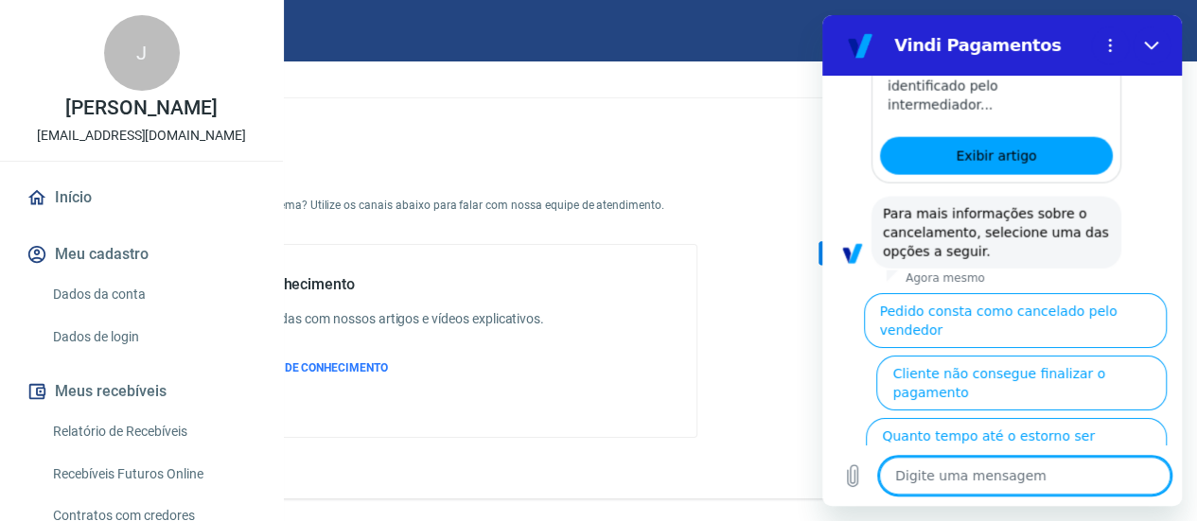
scroll to position [2184, 0]
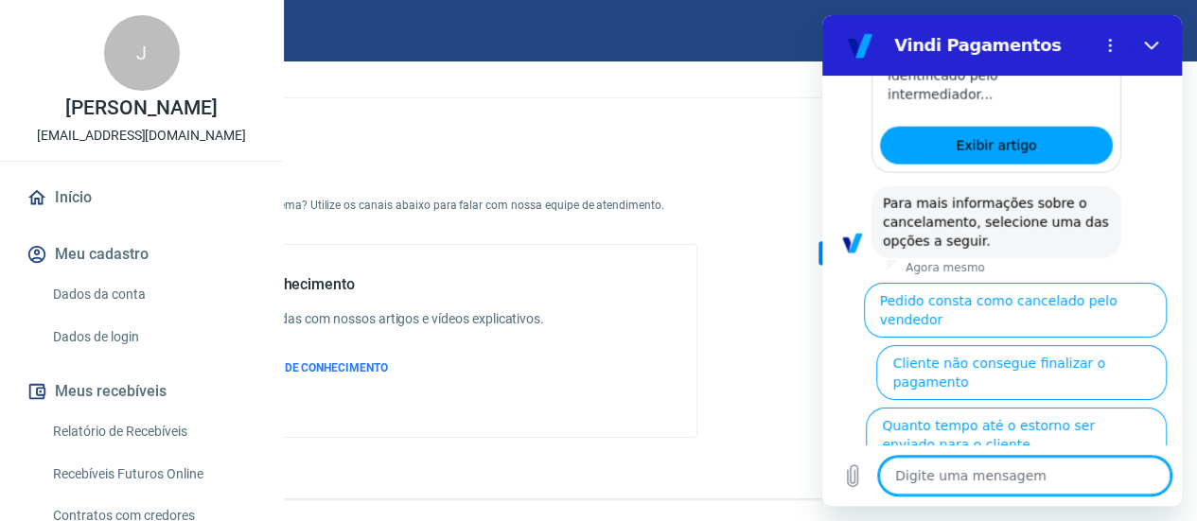
click at [966, 470] on button "Cliente pagou, mas pedido consta como 'cancelado'" at bounding box center [1032, 497] width 269 height 55
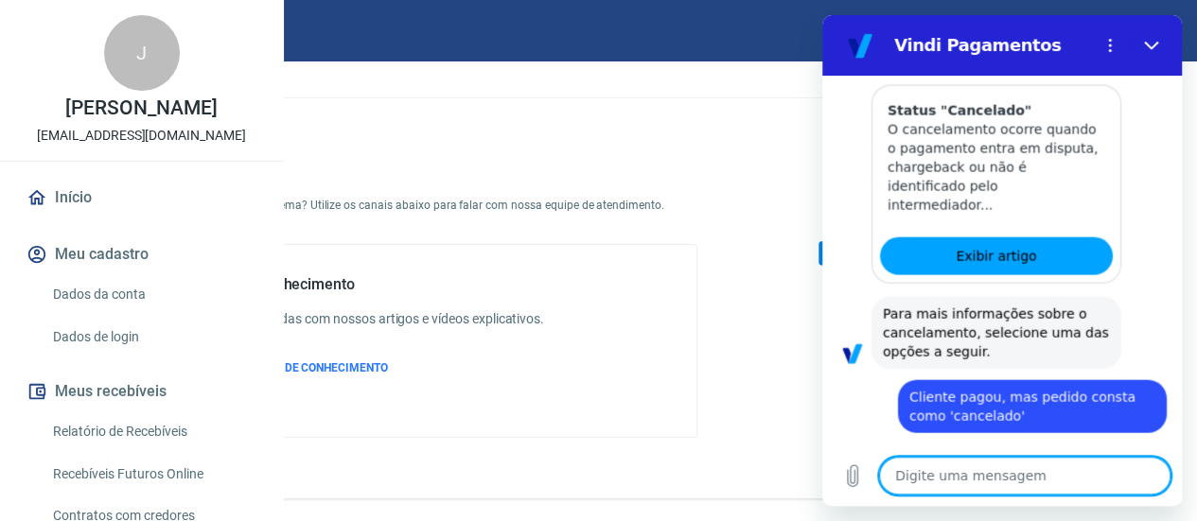
scroll to position [2206, 0]
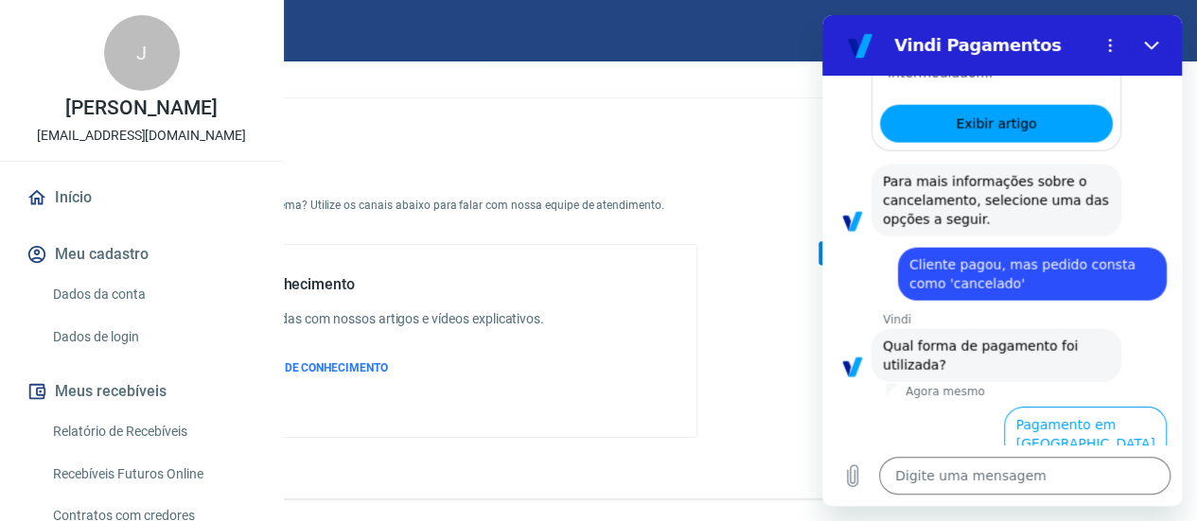
click at [1081, 469] on button "Pagamento em Pix" at bounding box center [1096, 496] width 142 height 55
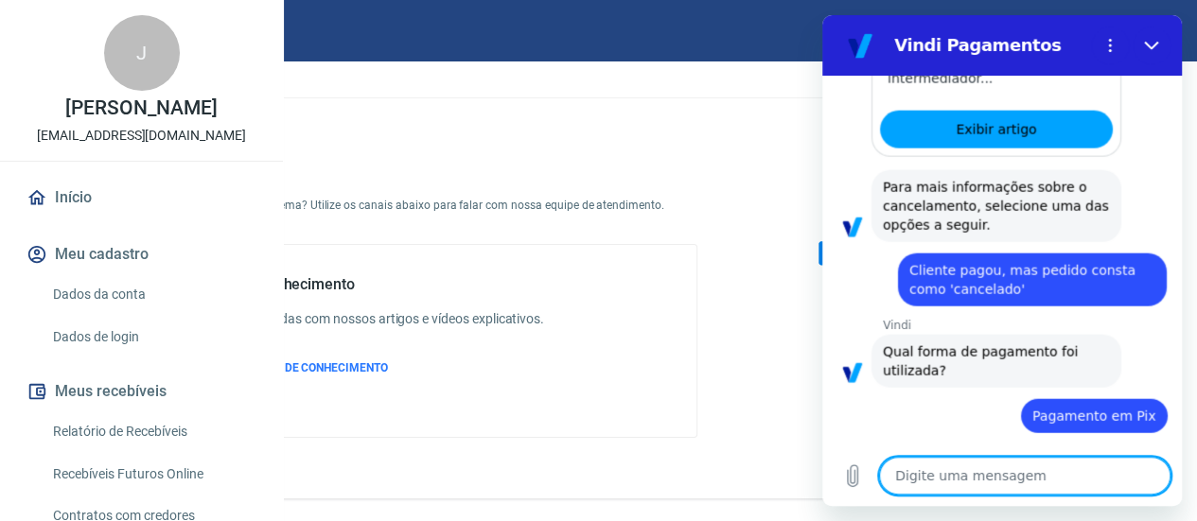
scroll to position [2247, 0]
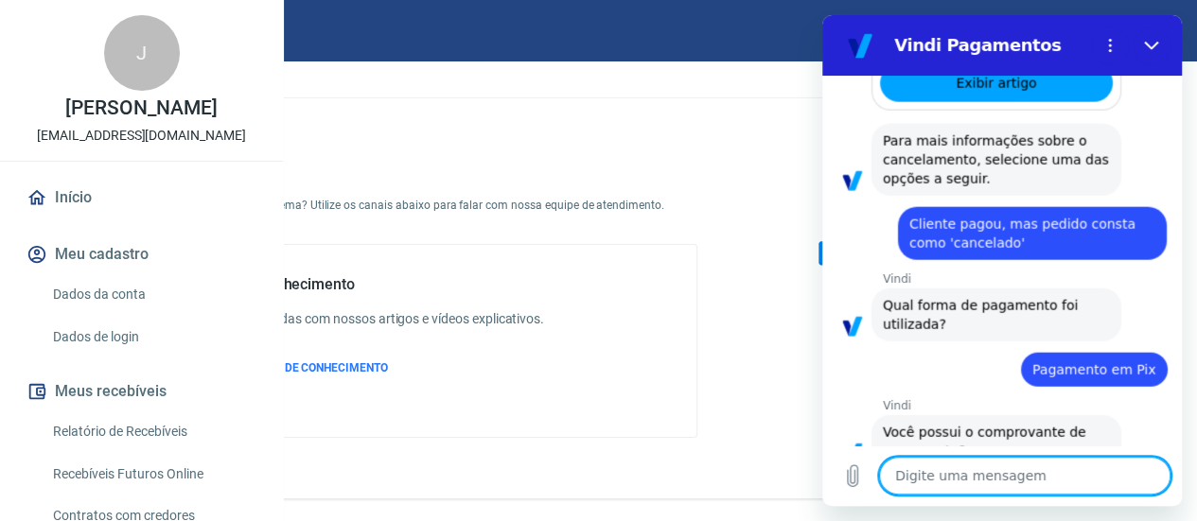
click at [1070, 493] on button "Sim" at bounding box center [1074, 511] width 55 height 36
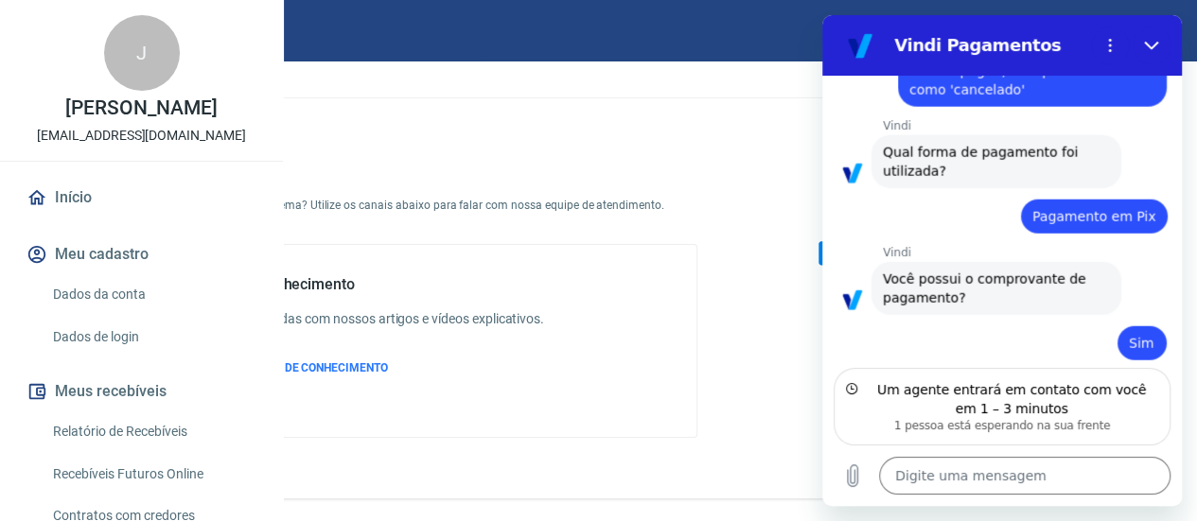
scroll to position [2381, 0]
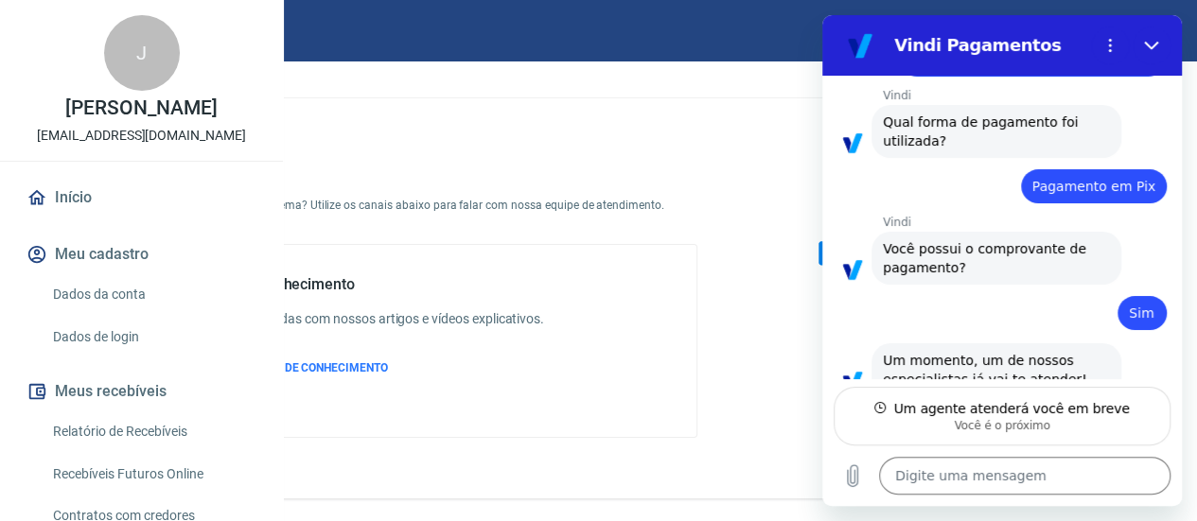
type textarea "x"
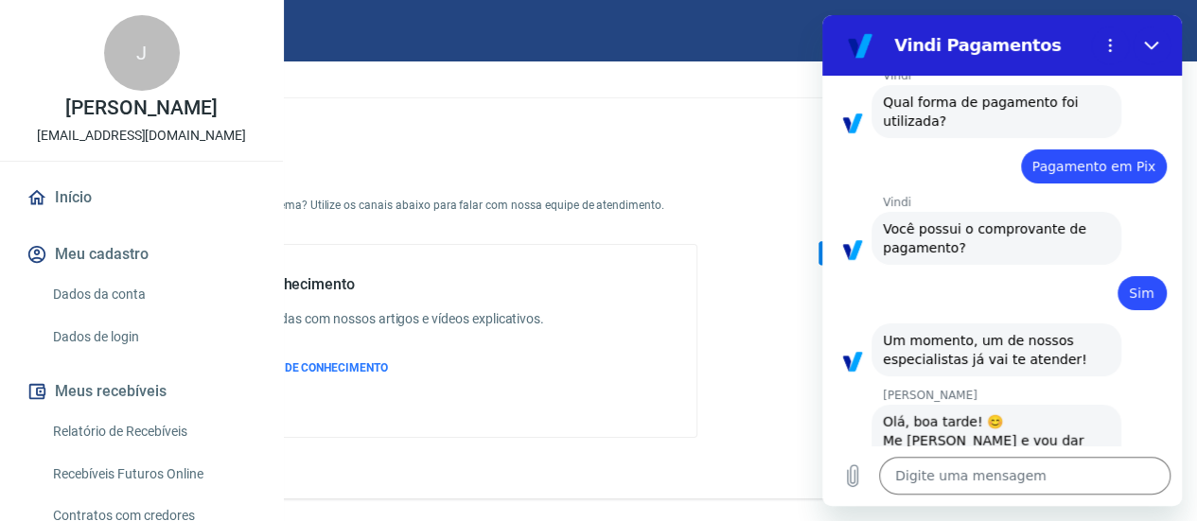
scroll to position [2454, 0]
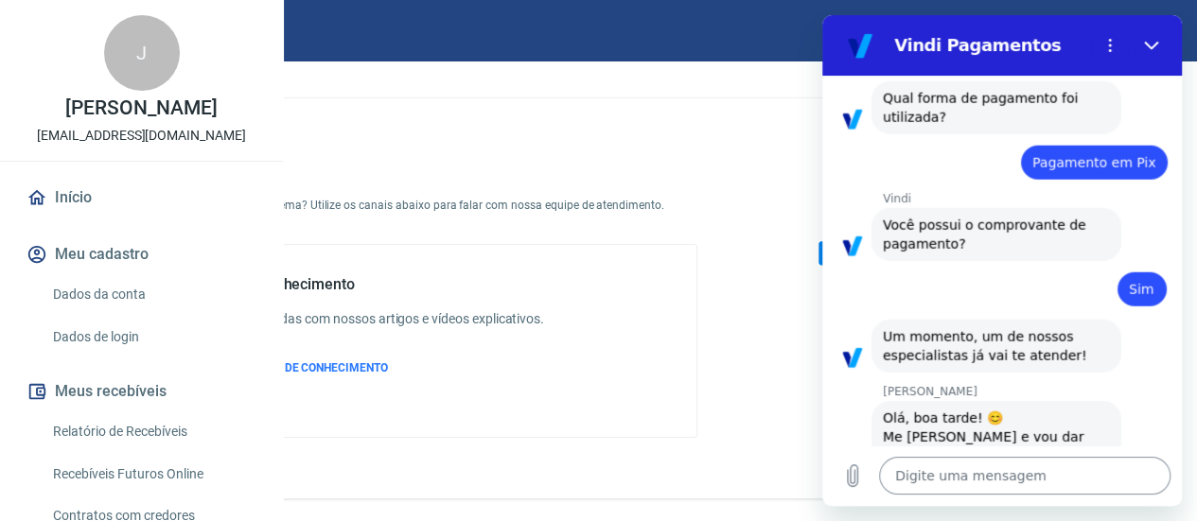
click at [962, 468] on textarea at bounding box center [1024, 476] width 291 height 38
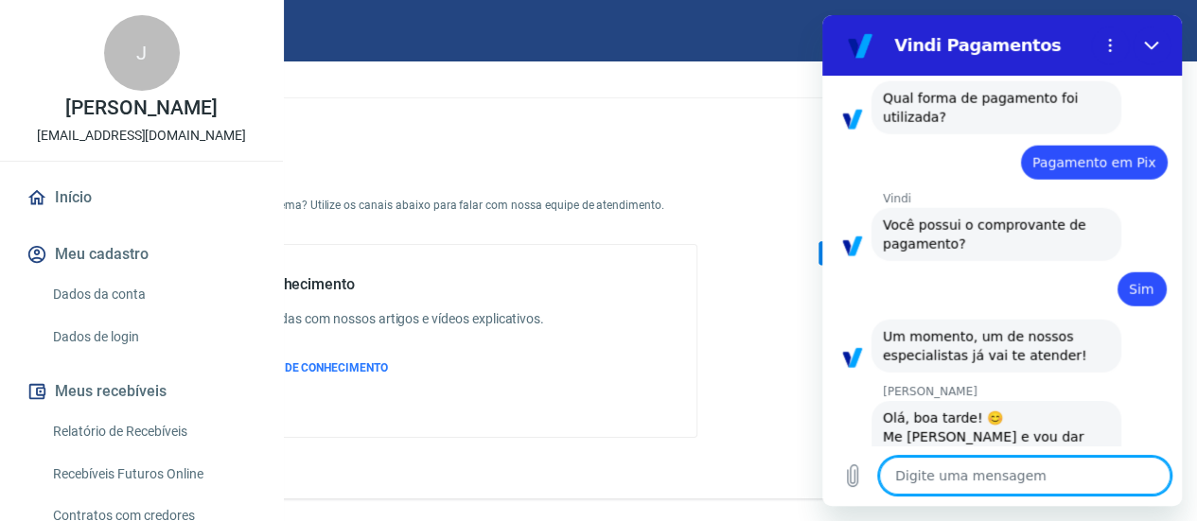
type textarea "b"
type textarea "x"
type textarea "bo"
type textarea "x"
type textarea "boa"
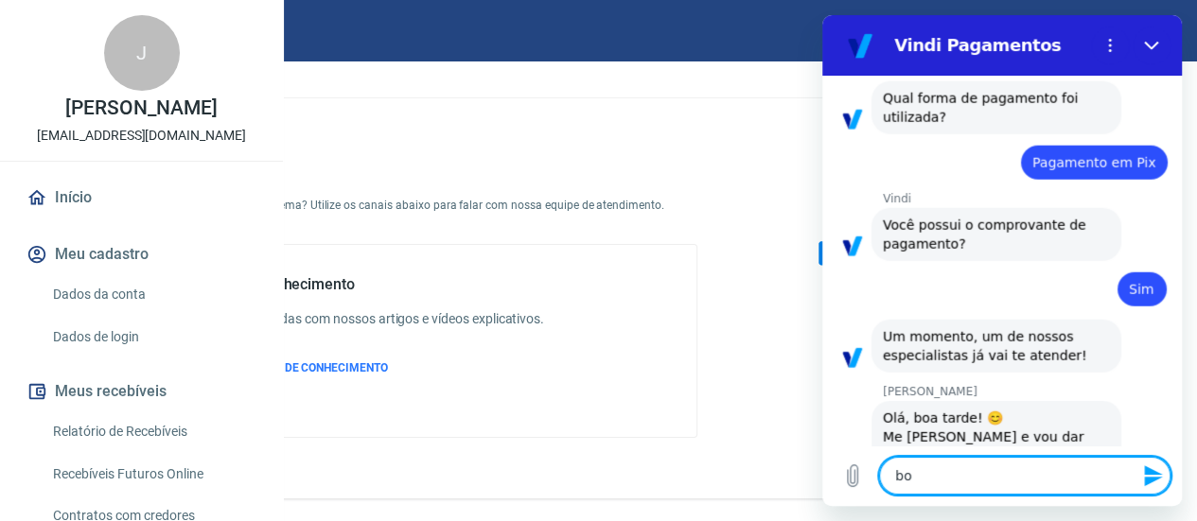
type textarea "x"
type textarea "boa"
type textarea "x"
type textarea "boa t"
type textarea "x"
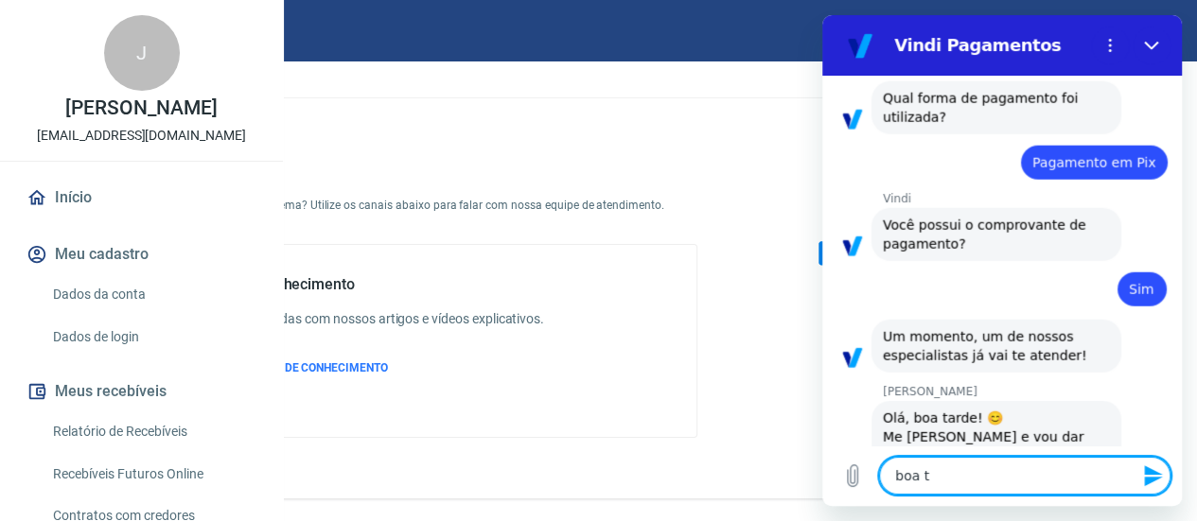
type textarea "boa ta"
type textarea "x"
type textarea "boa tar"
type textarea "x"
type textarea "boa tard"
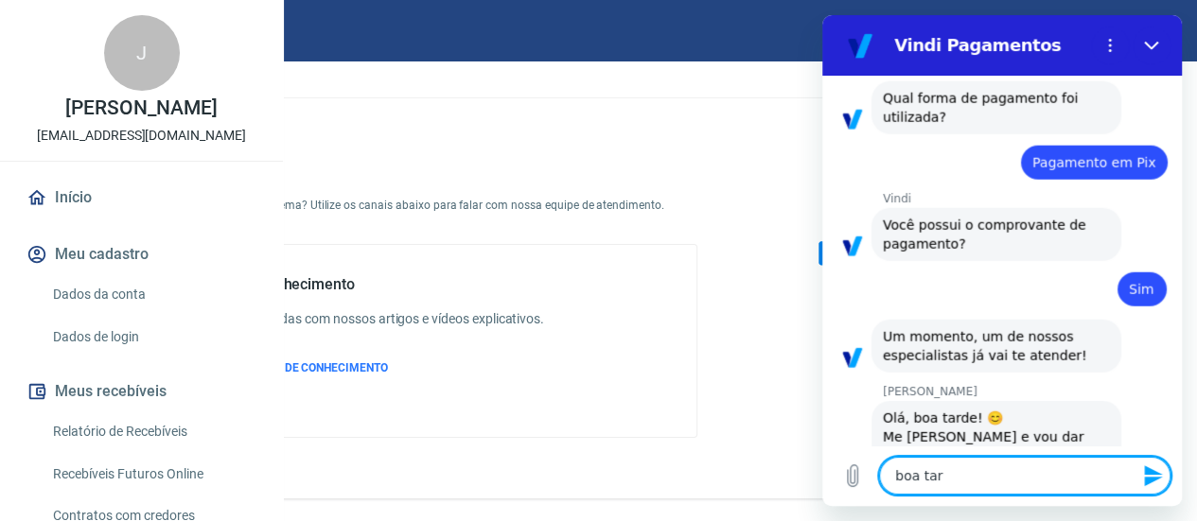
type textarea "x"
type textarea "boa tarde"
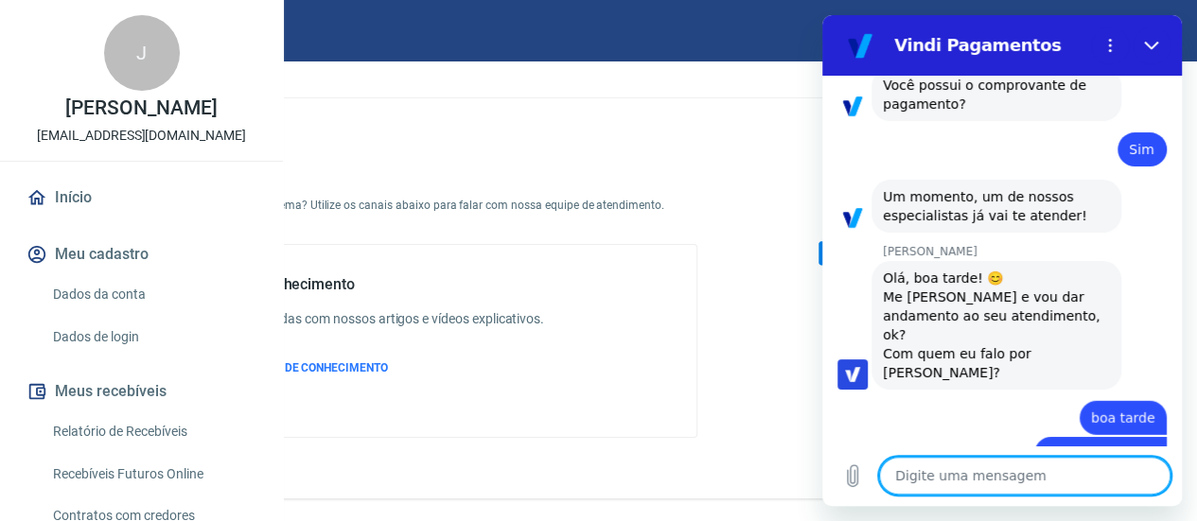
scroll to position [2598, 0]
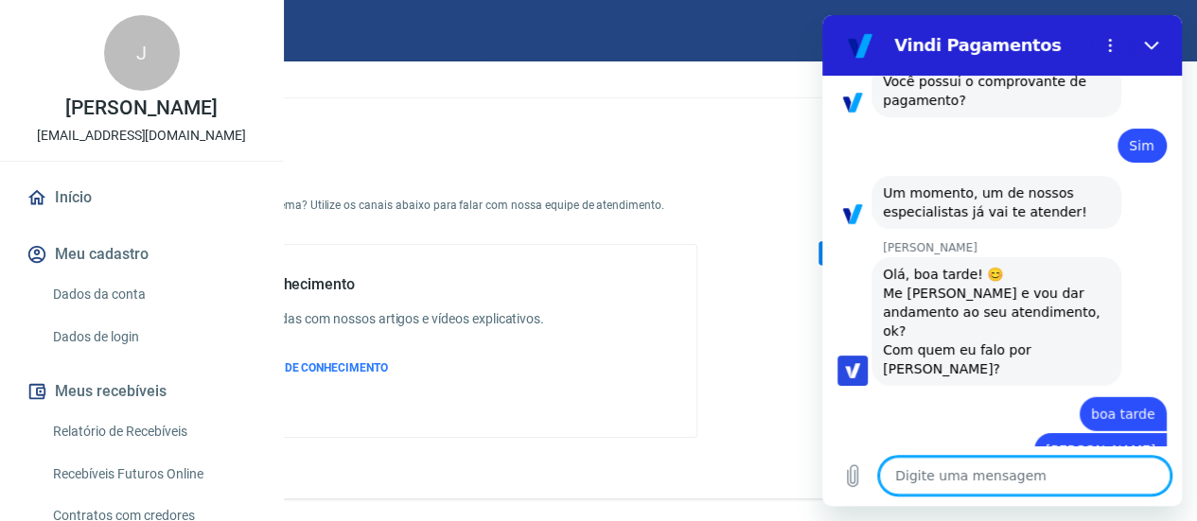
click at [959, 476] on textarea at bounding box center [1024, 476] width 291 height 38
paste textarea "206092"
click at [1023, 469] on textarea "206092" at bounding box center [1024, 476] width 291 height 38
paste textarea "[PERSON_NAME]"
click at [1107, 473] on textarea "206092 - [PERSON_NAME]" at bounding box center [1024, 476] width 291 height 38
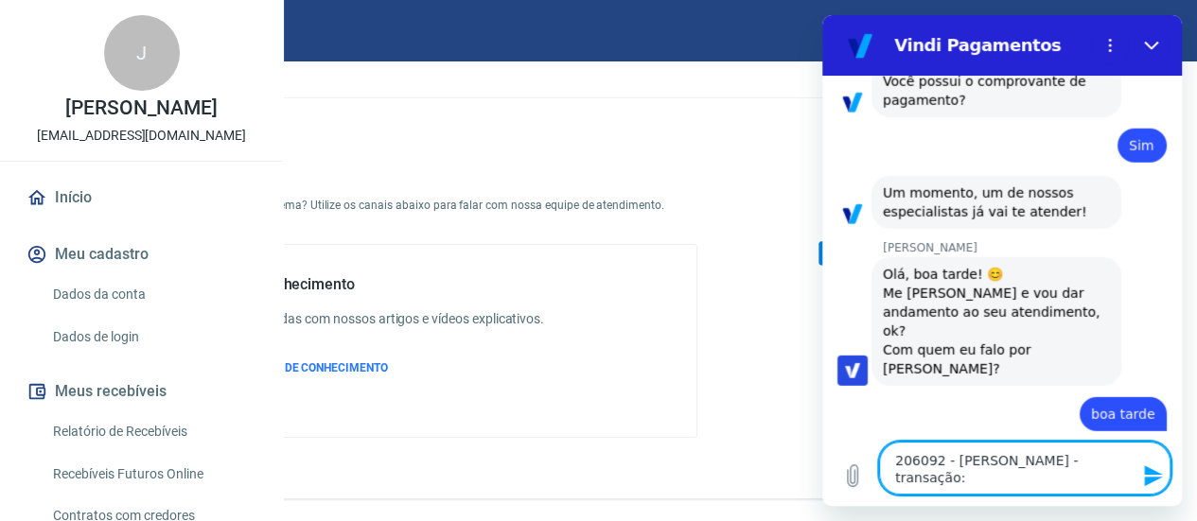
paste textarea "223810594"
click at [895, 463] on textarea "206092 - [PERSON_NAME] - transação: 223810594" at bounding box center [1024, 468] width 291 height 53
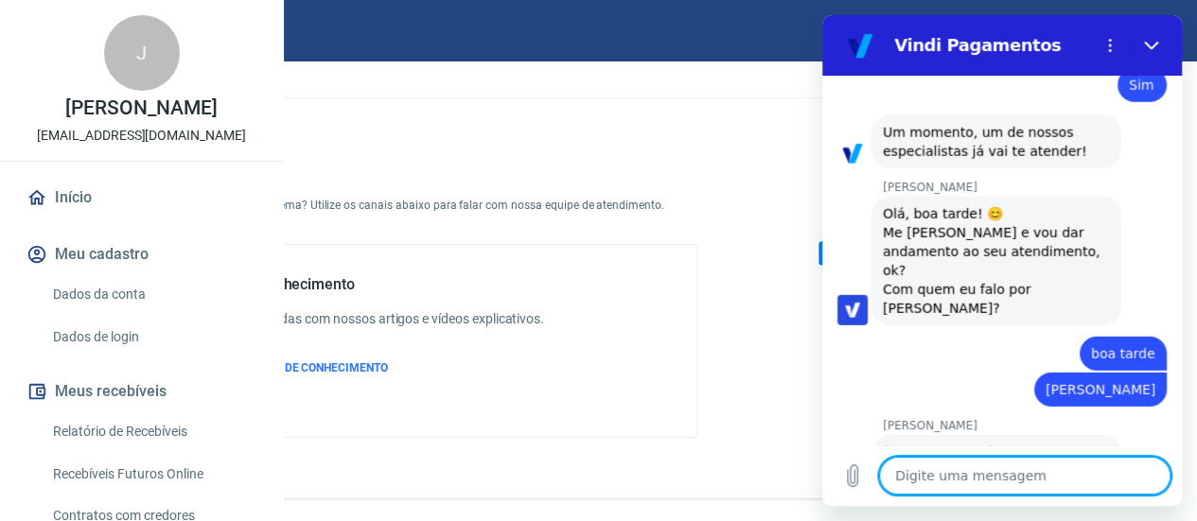
scroll to position [2662, 0]
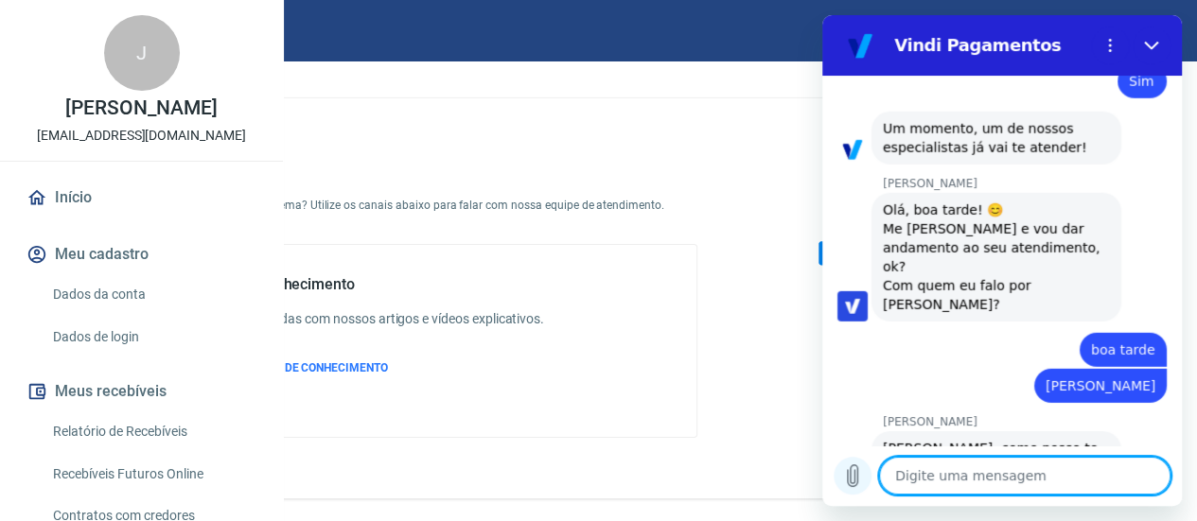
click at [854, 476] on icon "Carregar arquivo" at bounding box center [852, 476] width 23 height 23
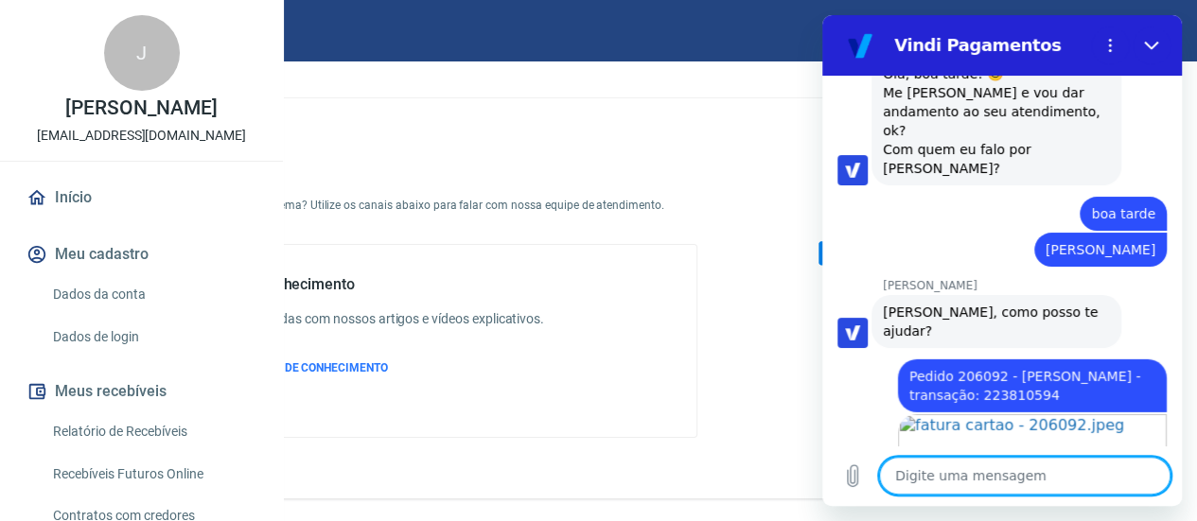
scroll to position [2802, 0]
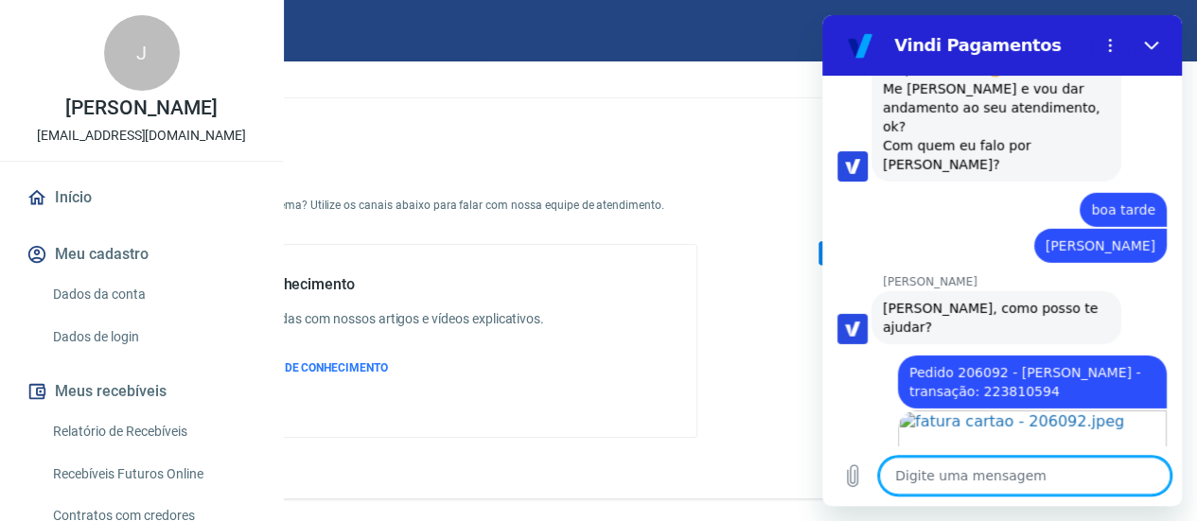
click at [976, 479] on textarea at bounding box center [1024, 476] width 291 height 38
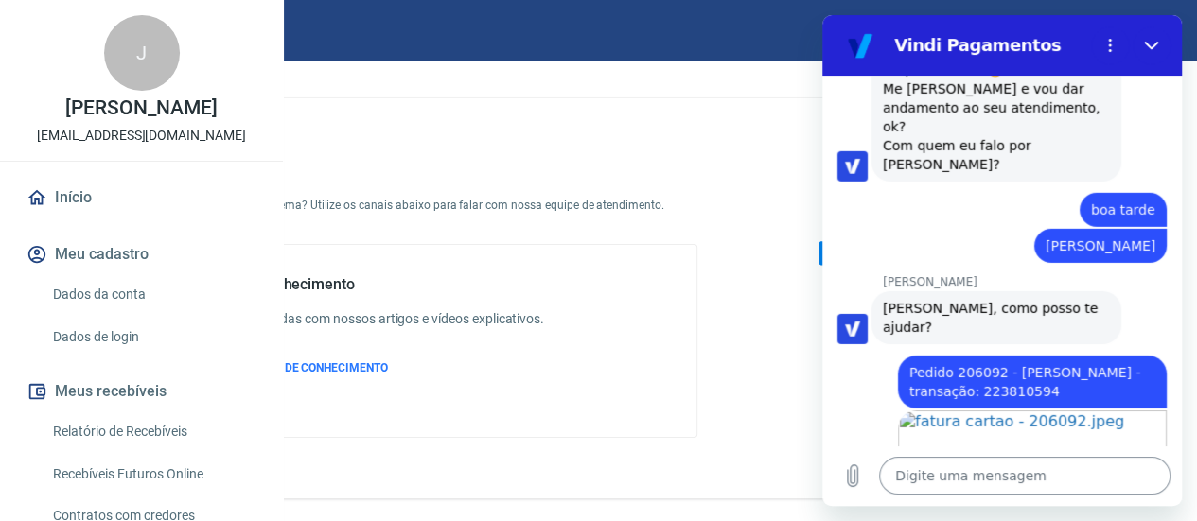
click at [1038, 467] on textarea at bounding box center [1024, 476] width 291 height 38
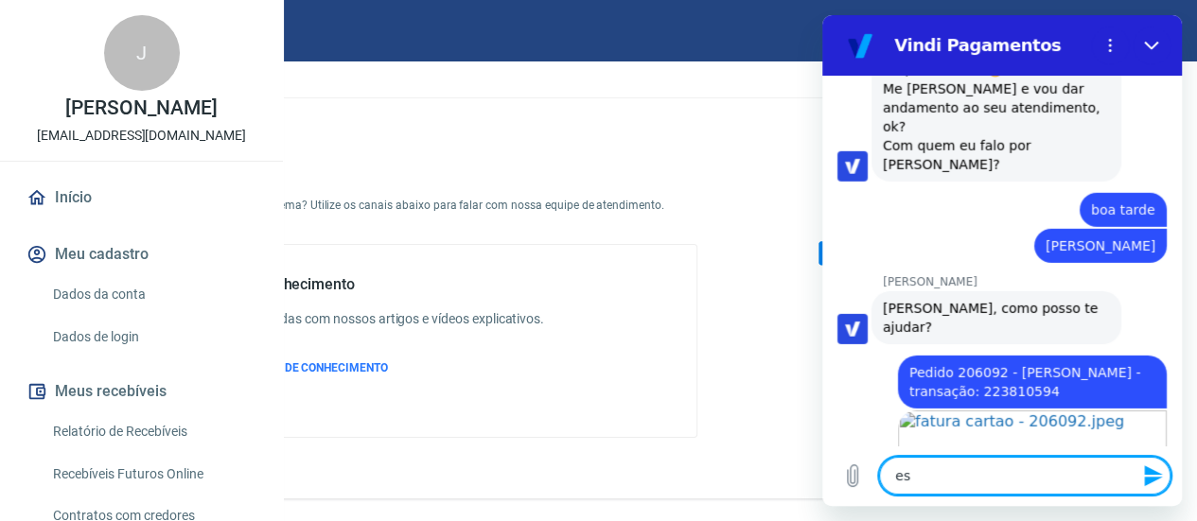
click at [1031, 487] on textarea "es" at bounding box center [1024, 476] width 291 height 38
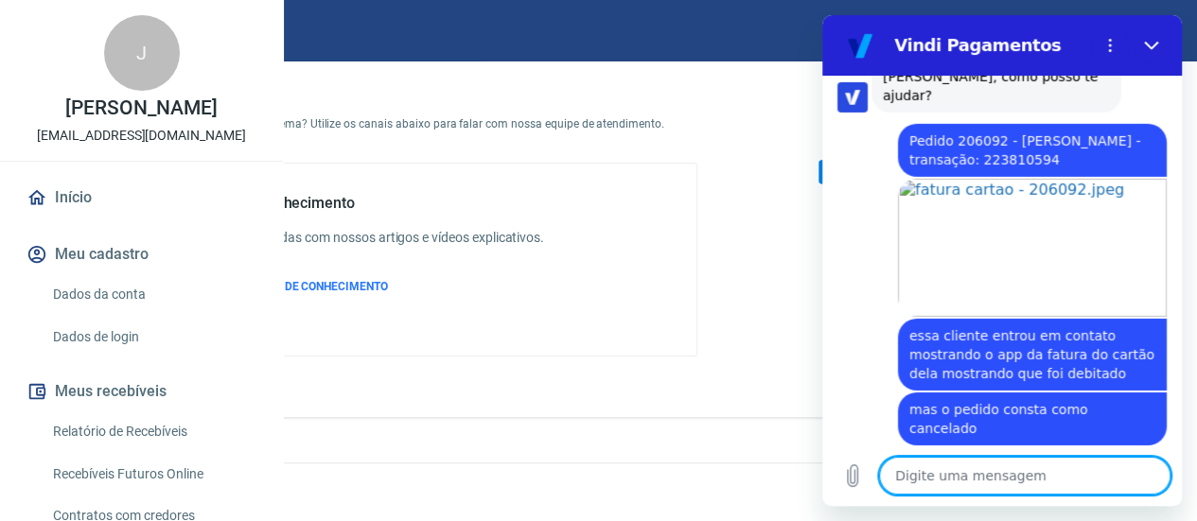
scroll to position [3086, 0]
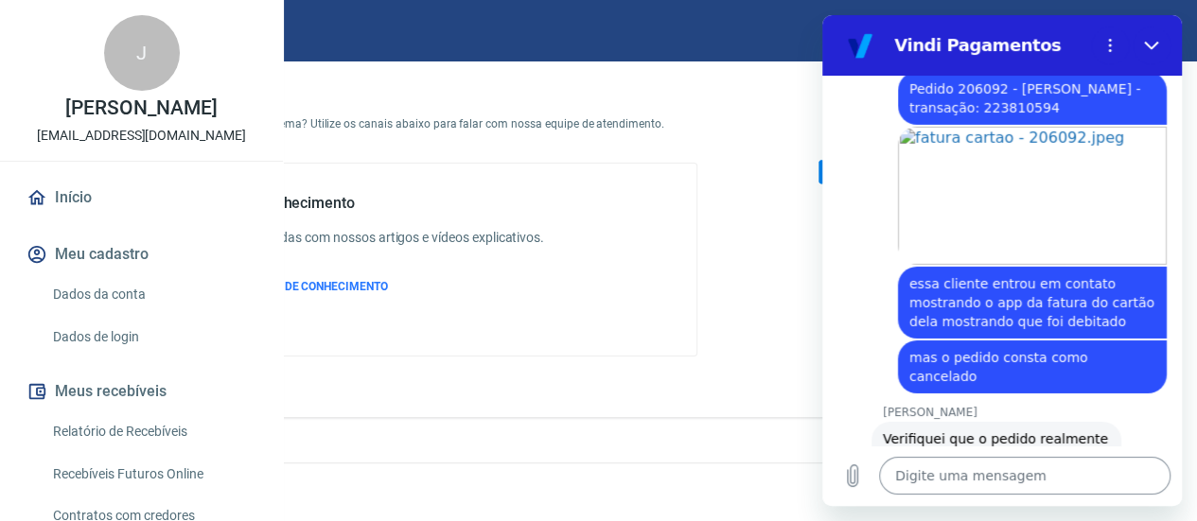
click at [1019, 475] on textarea at bounding box center [1024, 476] width 291 height 38
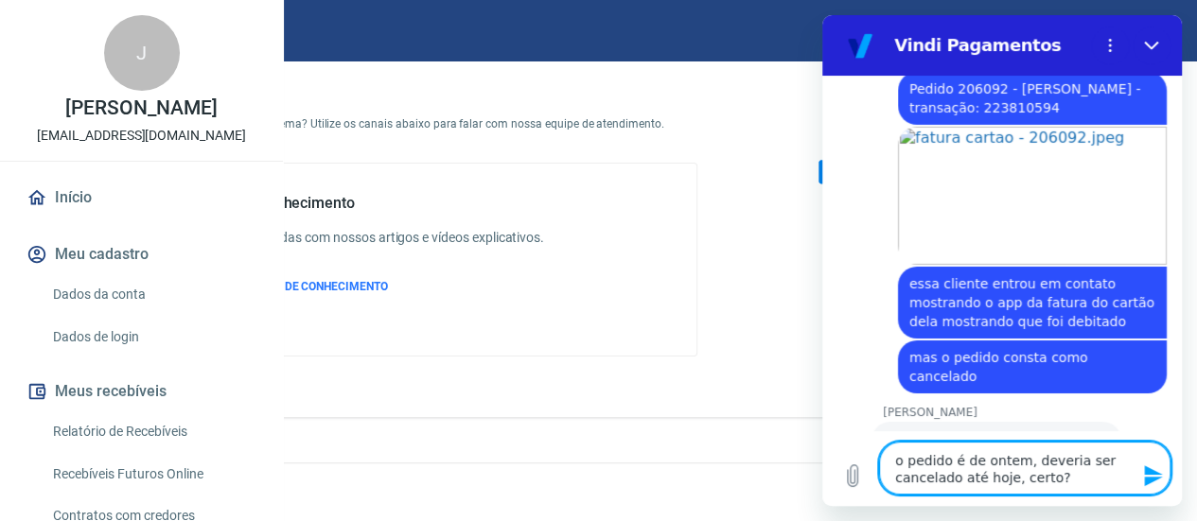
click at [1150, 482] on icon "Enviar mensagem" at bounding box center [1153, 476] width 18 height 21
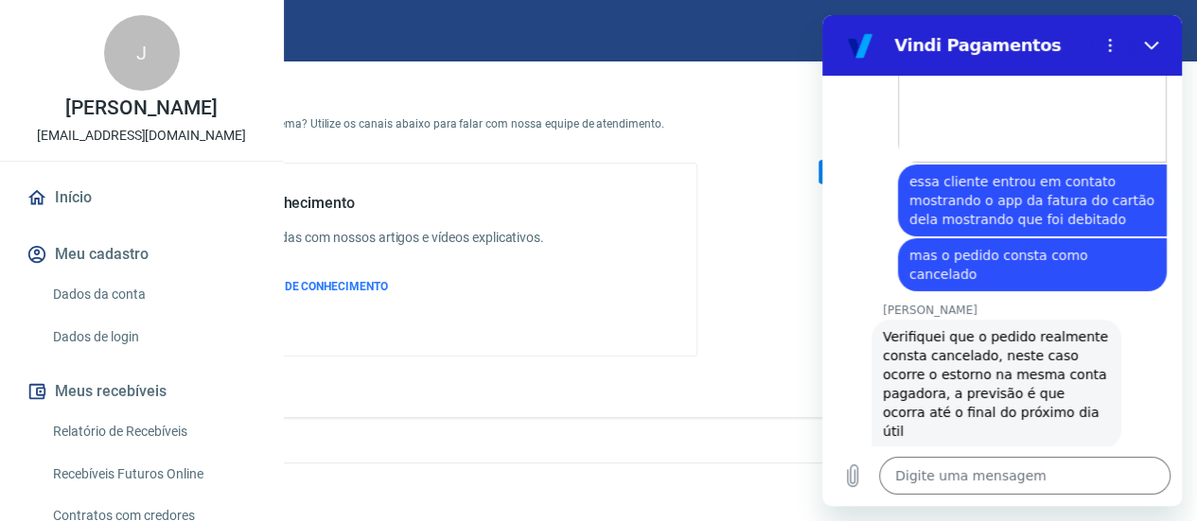
scroll to position [3186, 0]
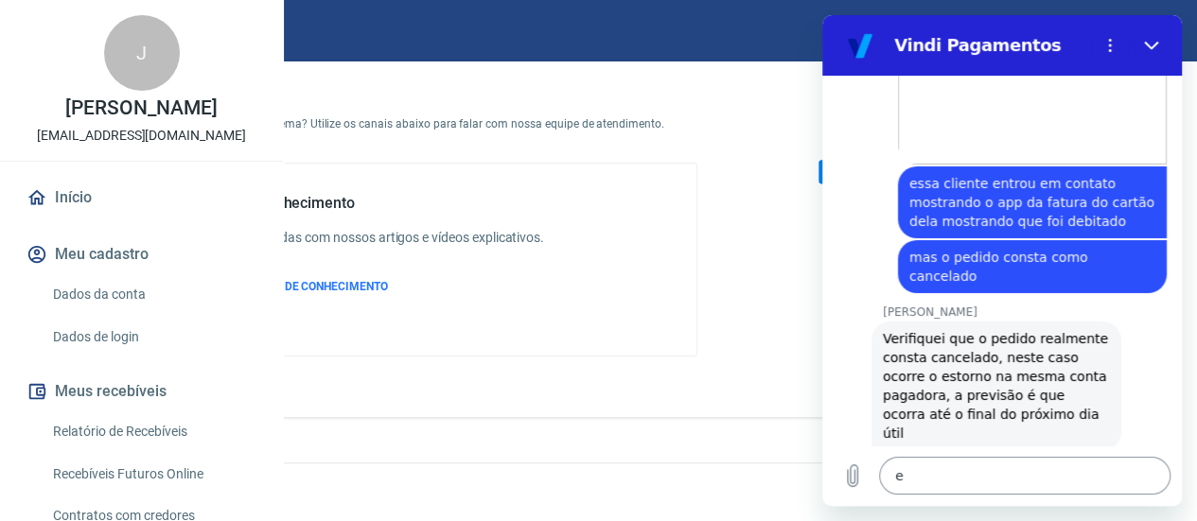
click at [960, 489] on textarea "e" at bounding box center [1024, 476] width 291 height 38
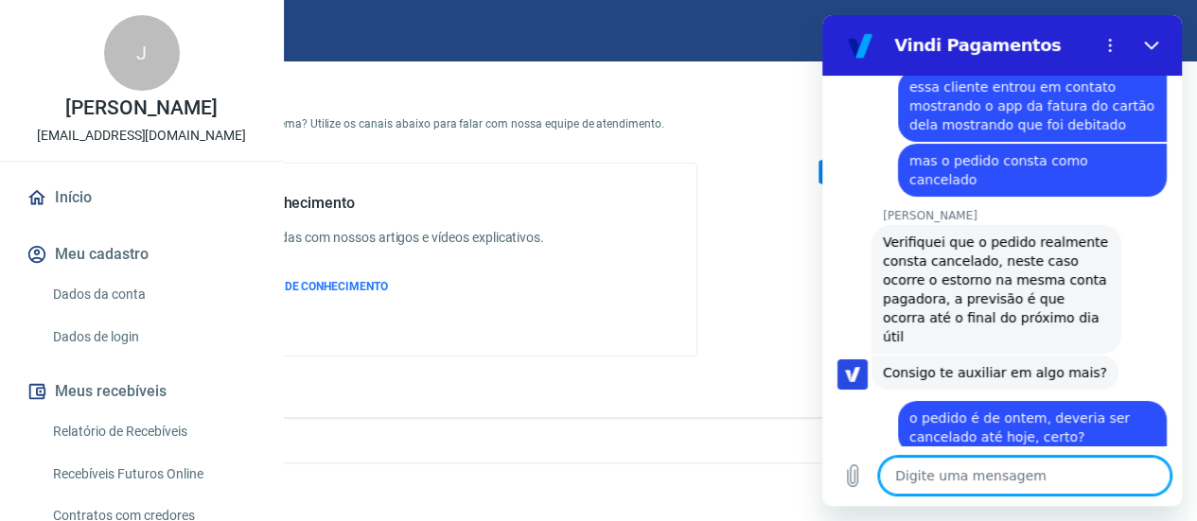
scroll to position [3287, 0]
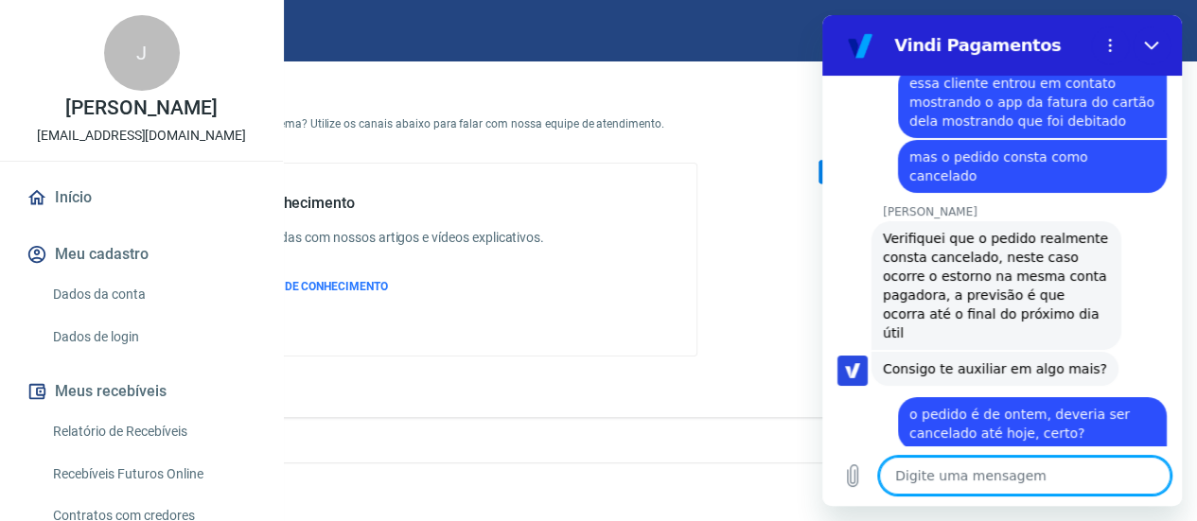
click at [1070, 485] on textarea at bounding box center [1024, 476] width 291 height 38
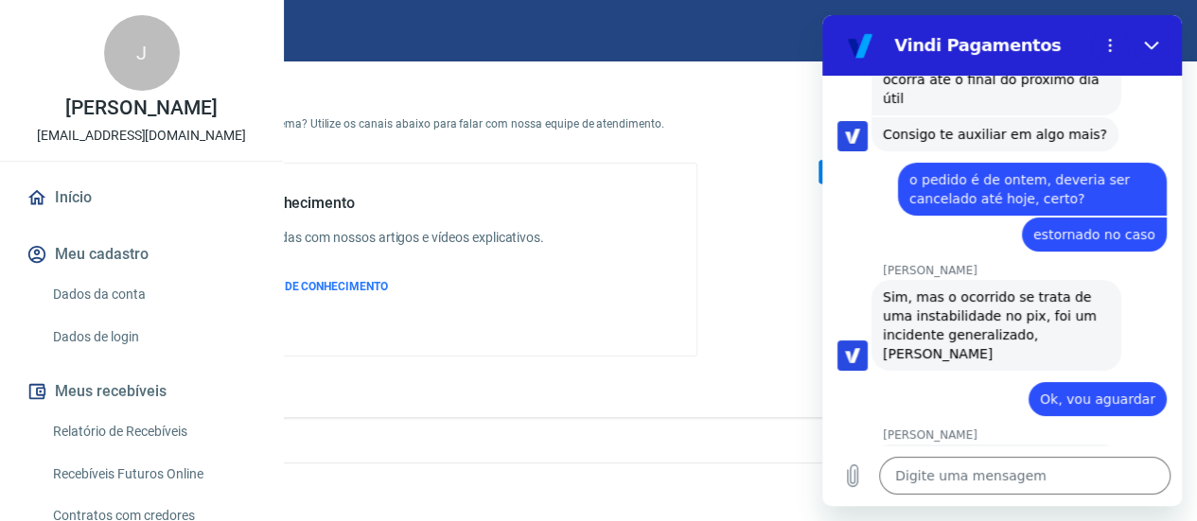
scroll to position [3525, 0]
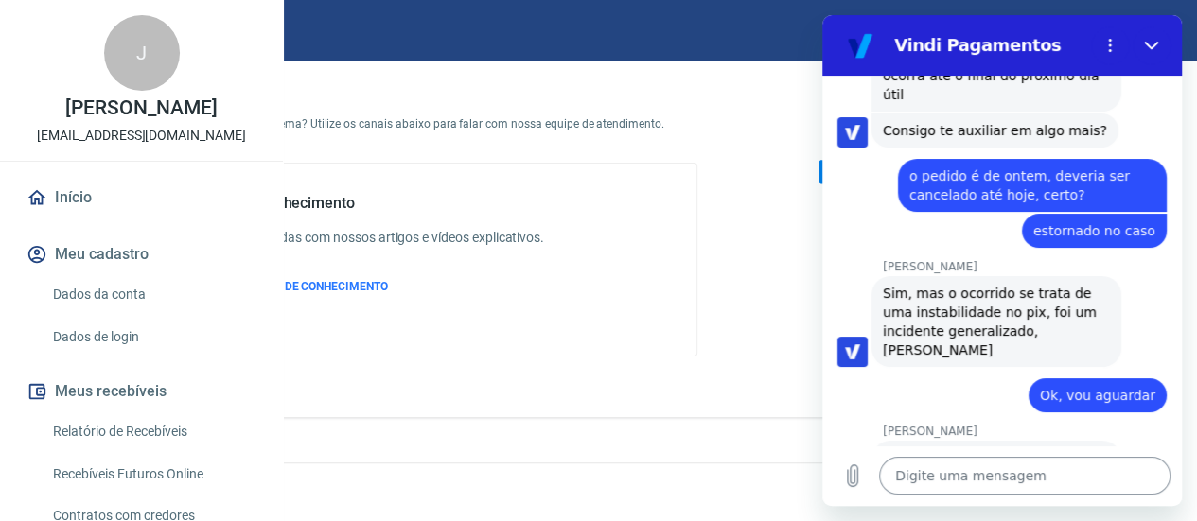
click at [1063, 473] on textarea at bounding box center [1024, 476] width 291 height 38
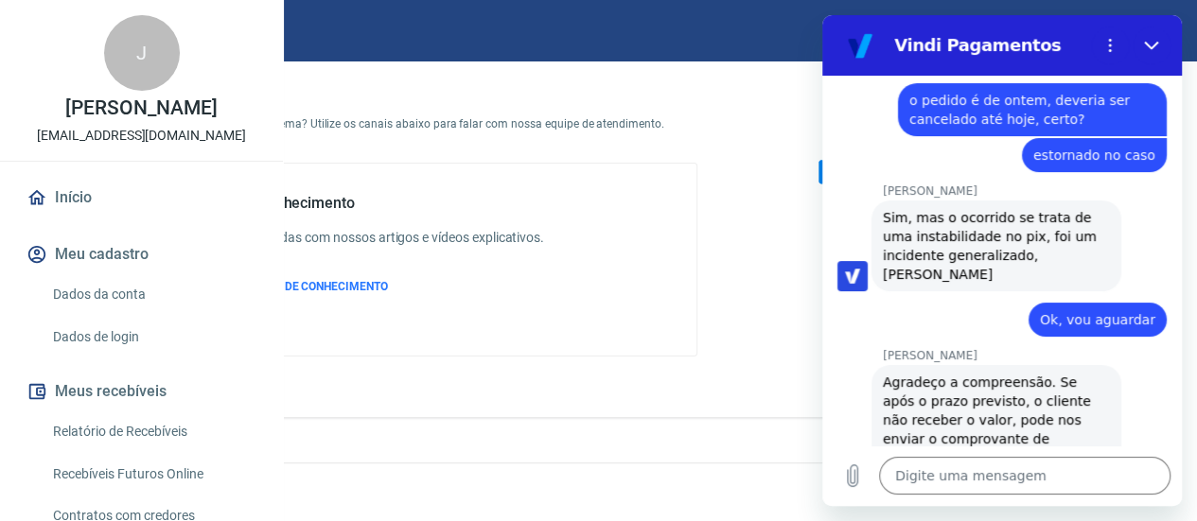
scroll to position [3576, 0]
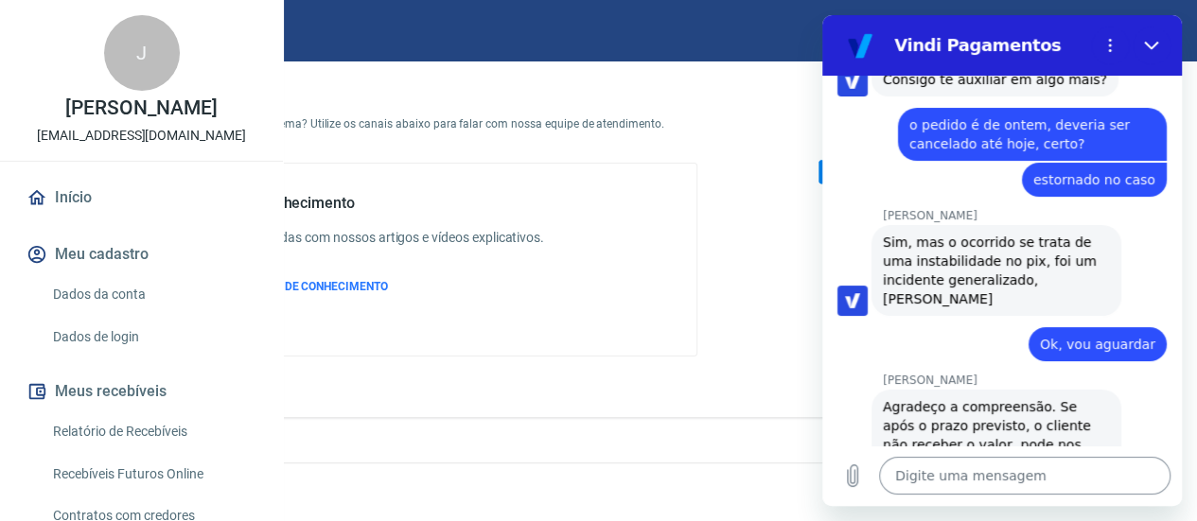
click at [1031, 482] on textarea at bounding box center [1024, 476] width 291 height 38
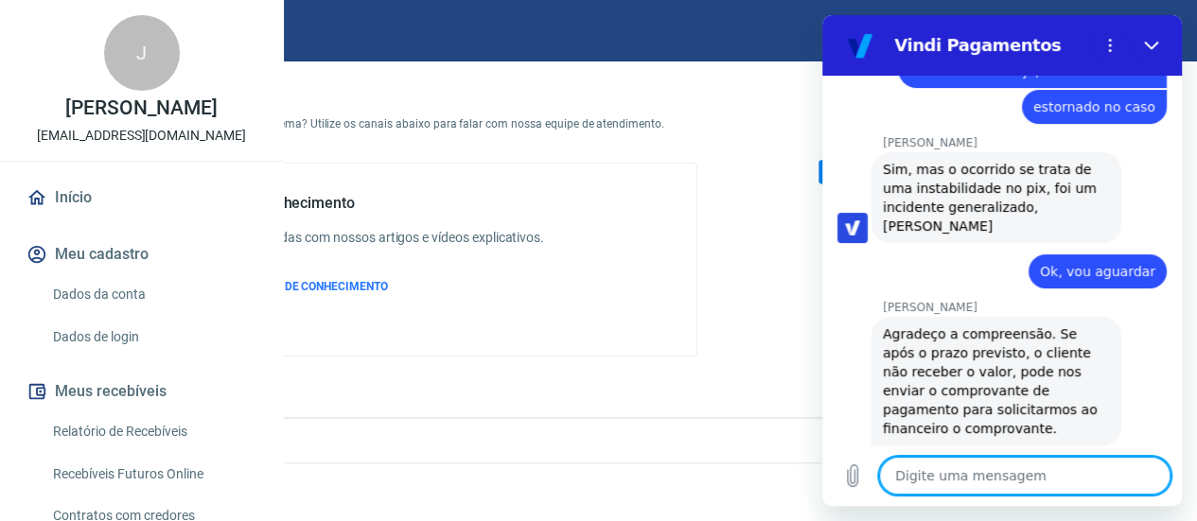
scroll to position [3716, 0]
